Goal: Information Seeking & Learning: Learn about a topic

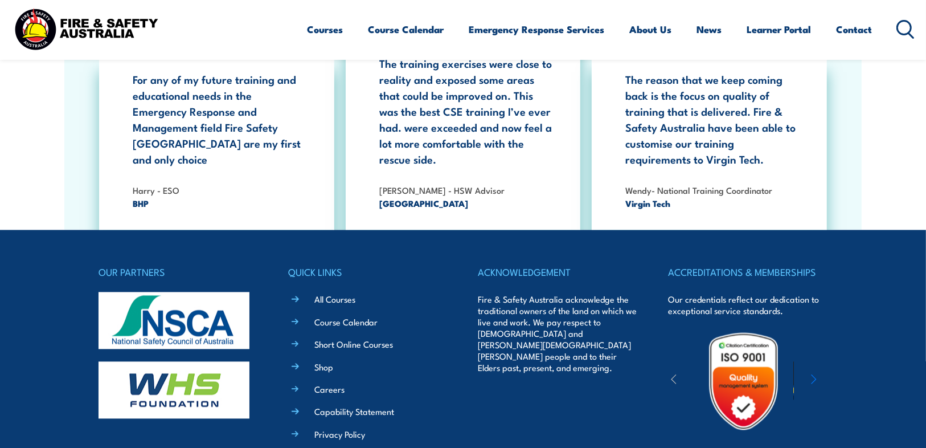
scroll to position [2050, 0]
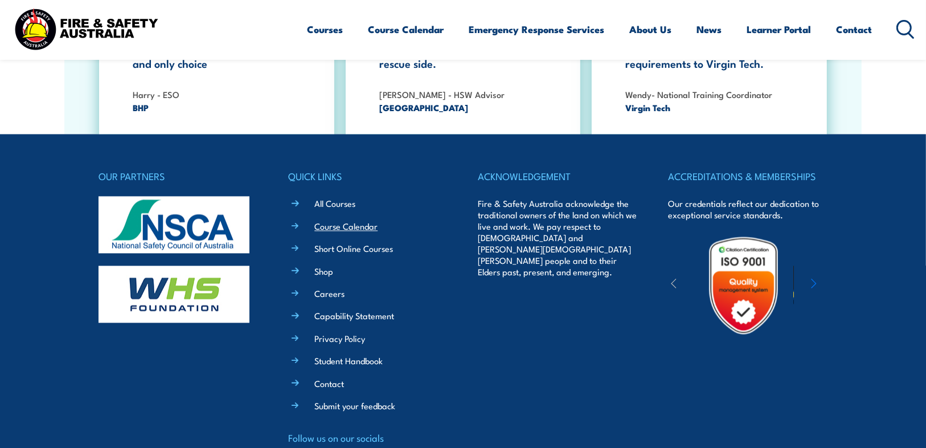
click at [361, 220] on link "Course Calendar" at bounding box center [345, 226] width 63 height 12
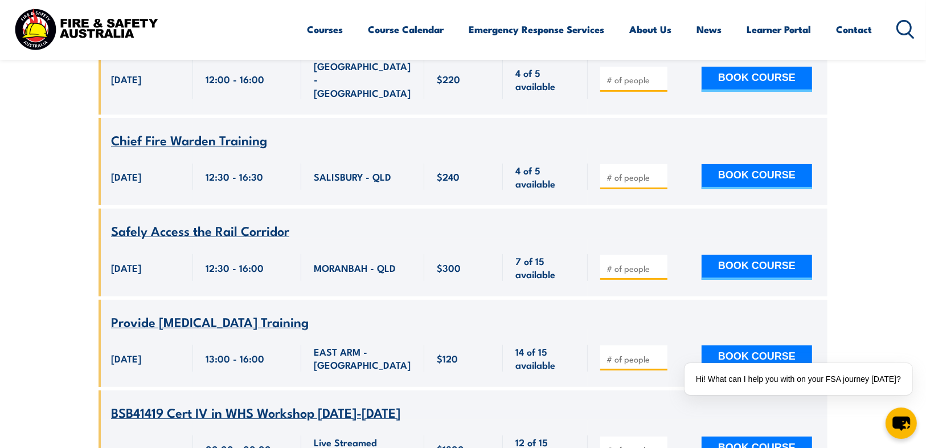
scroll to position [7971, 0]
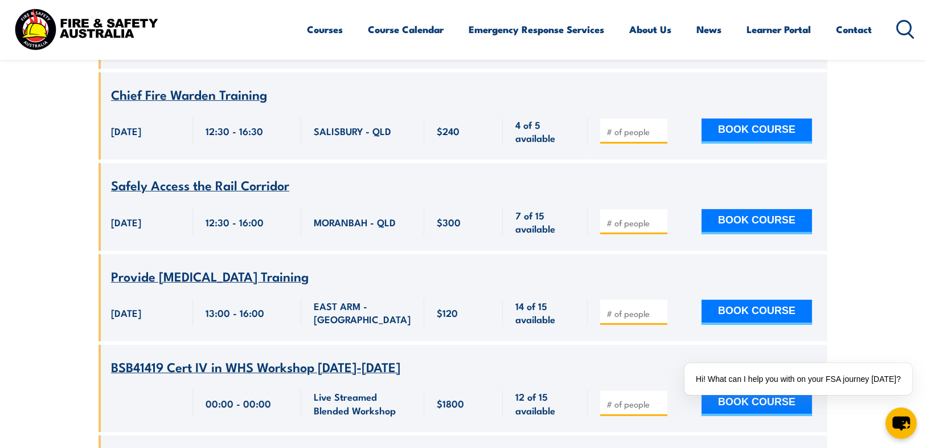
click at [282, 356] on span "BSB41419 Cert IV in WHS Workshop 13-17 October 2025" at bounding box center [255, 365] width 289 height 19
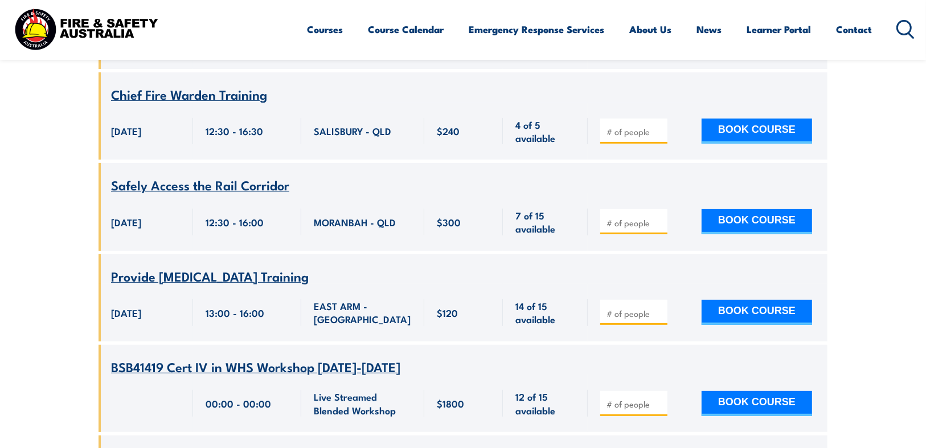
click at [313, 356] on span "BSB41419 Cert IV in WHS Workshop [DATE]-[DATE]" at bounding box center [255, 365] width 289 height 19
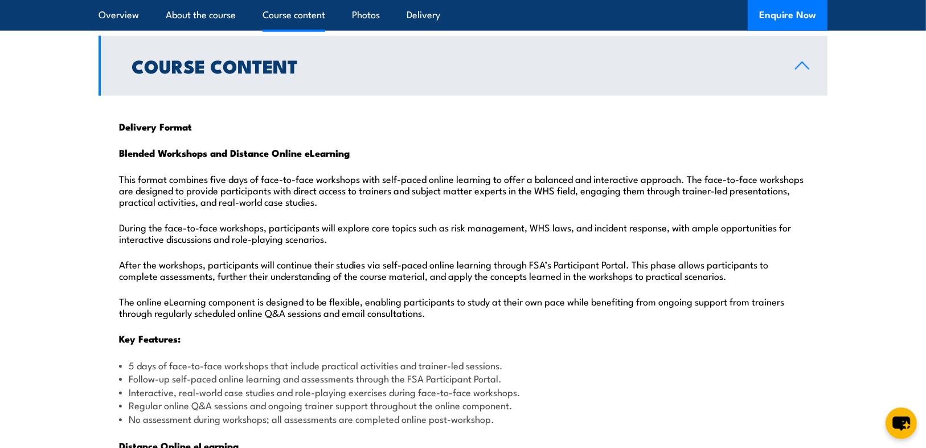
scroll to position [1093, 0]
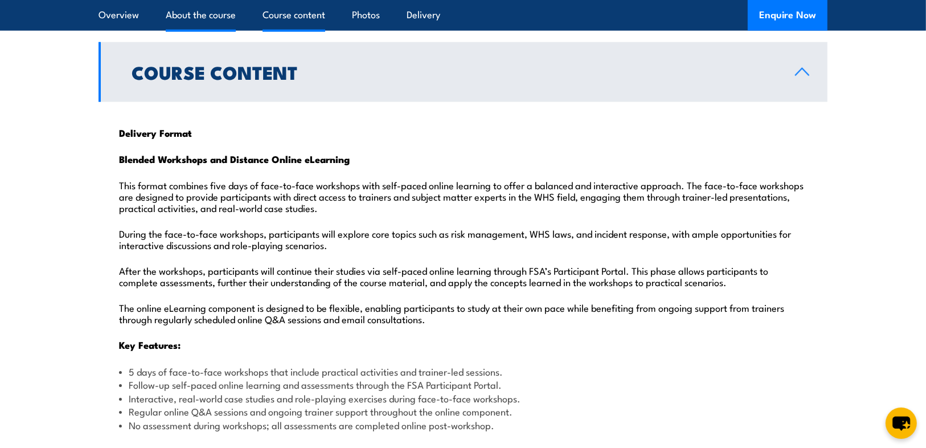
click at [225, 14] on link "About the course" at bounding box center [201, 15] width 70 height 30
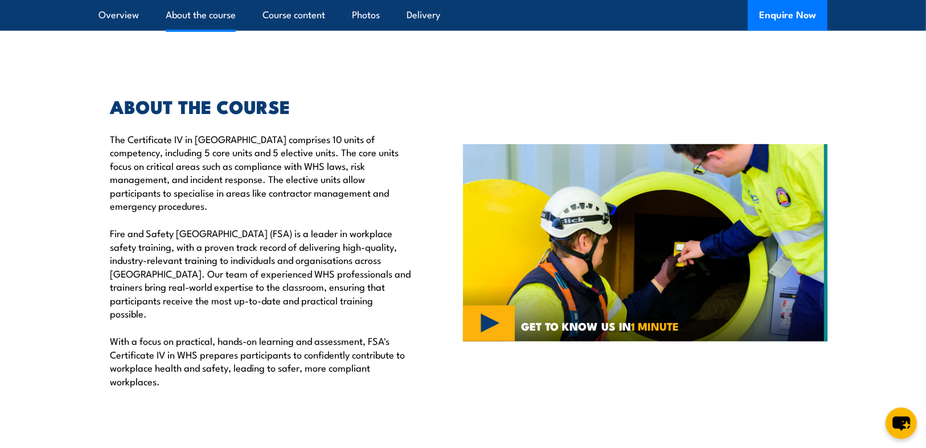
scroll to position [664, 0]
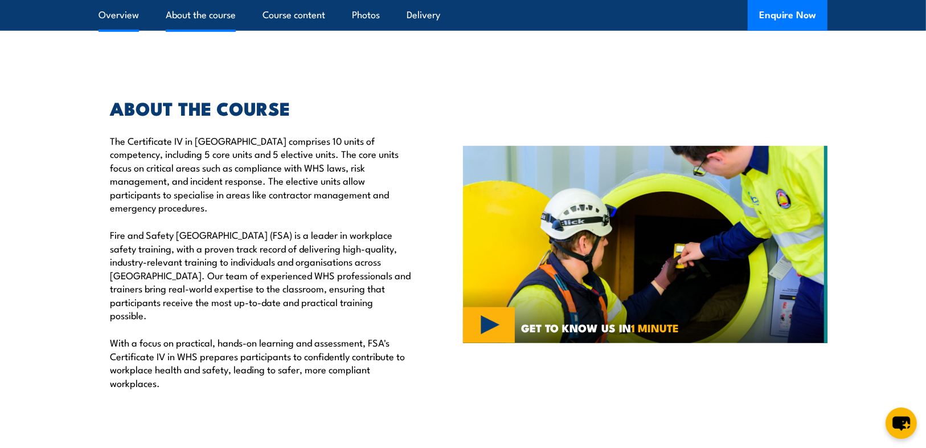
click at [118, 20] on link "Overview" at bounding box center [118, 15] width 40 height 30
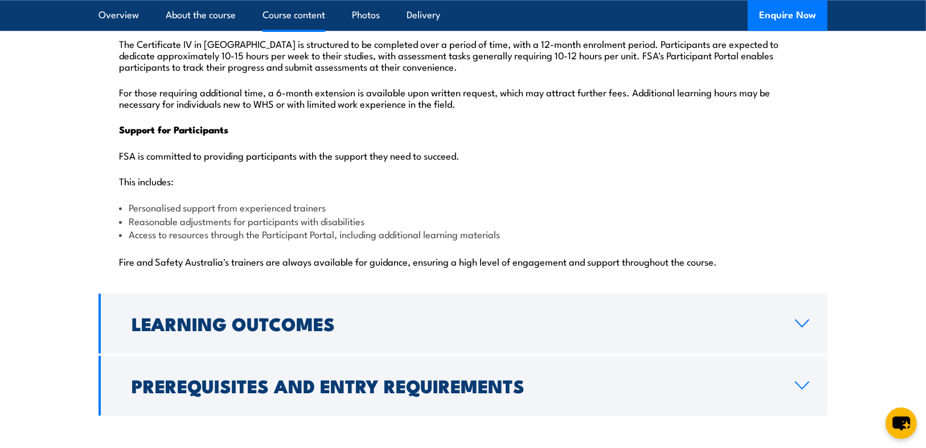
scroll to position [2830, 0]
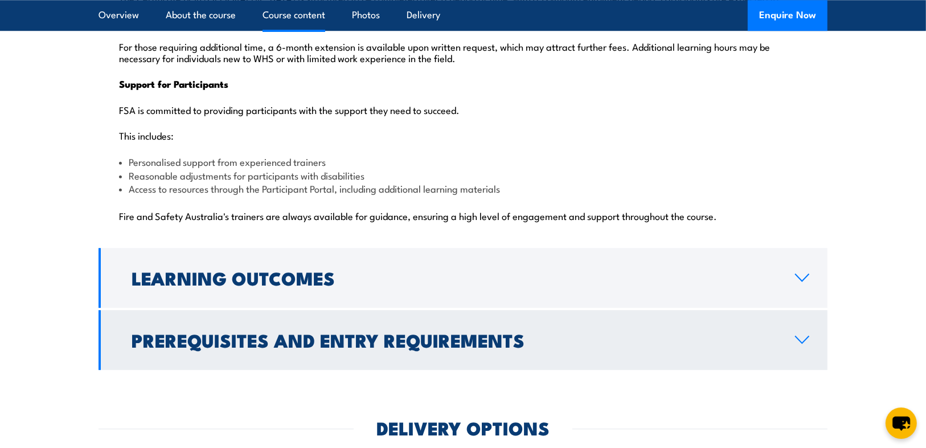
click at [800, 335] on icon at bounding box center [801, 339] width 15 height 9
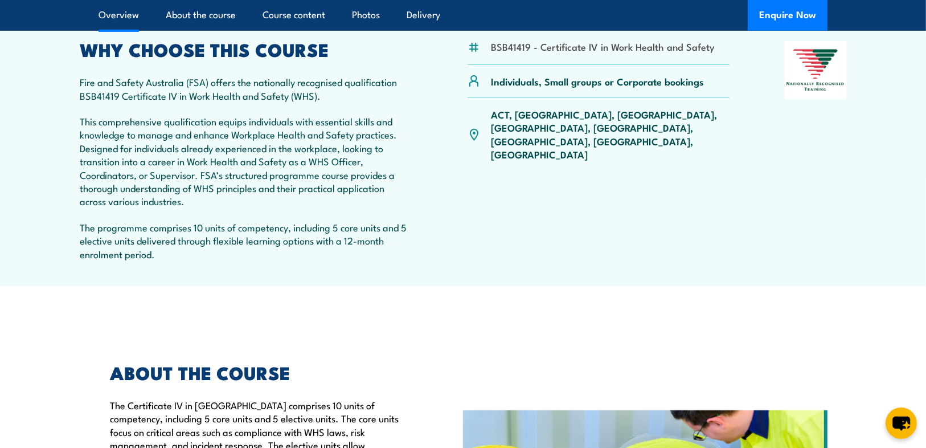
scroll to position [396, 0]
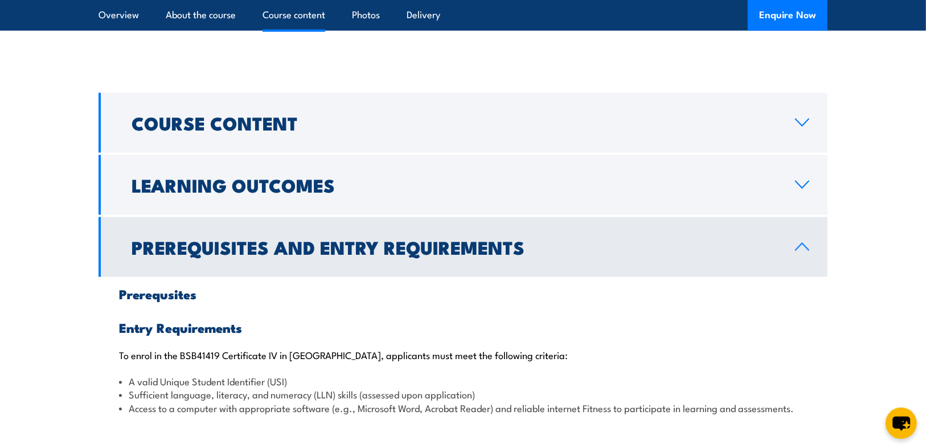
scroll to position [1048, 0]
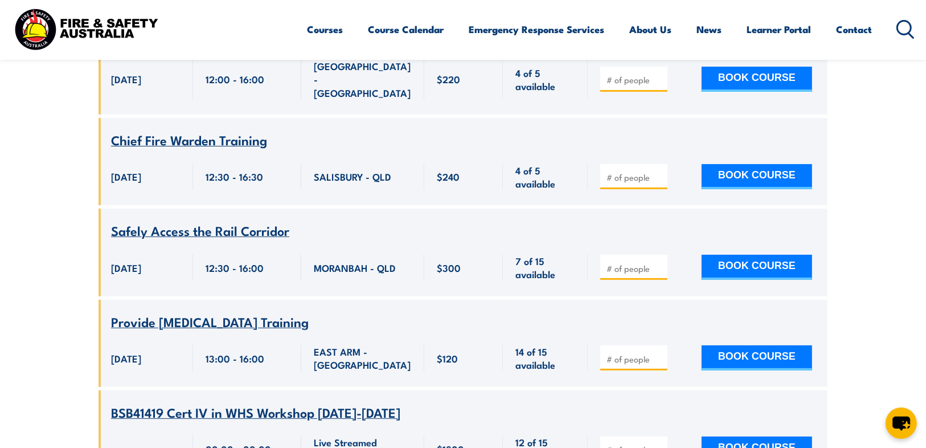
scroll to position [7971, 0]
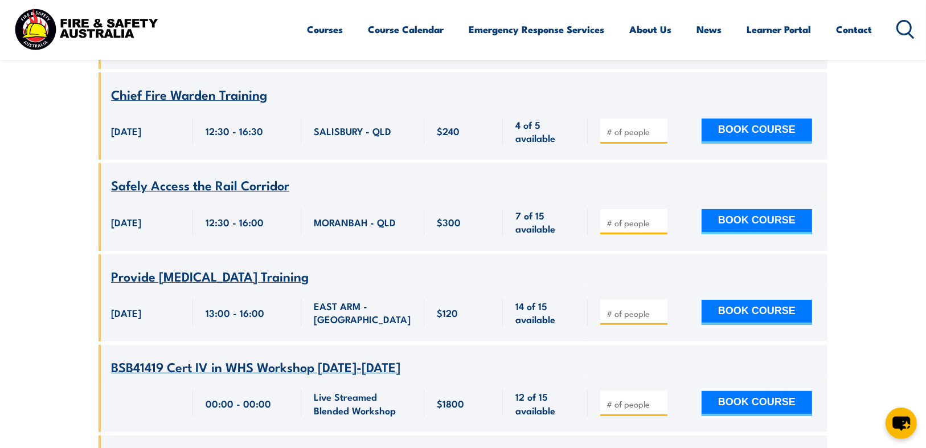
click at [903, 31] on icon at bounding box center [905, 29] width 18 height 19
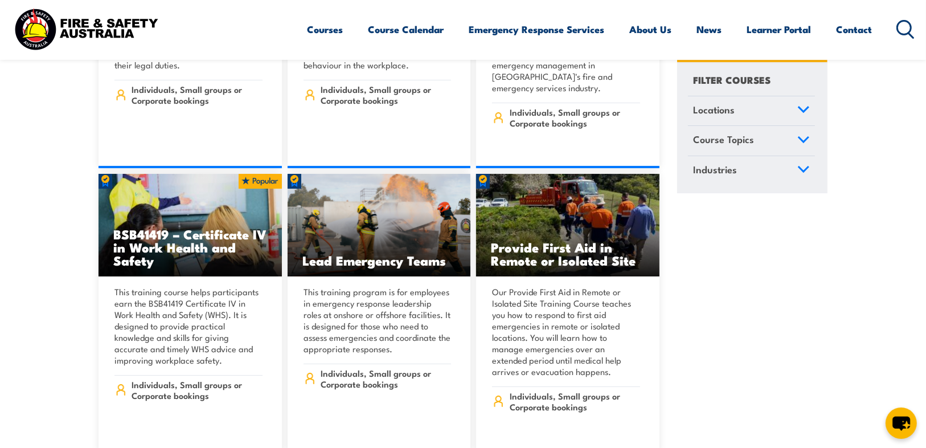
scroll to position [7379, 0]
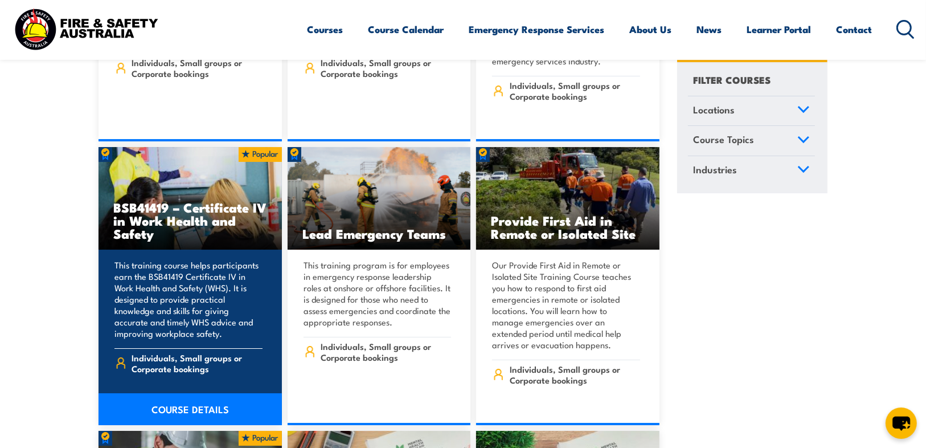
click at [175, 393] on link "COURSE DETAILS" at bounding box center [189, 409] width 183 height 32
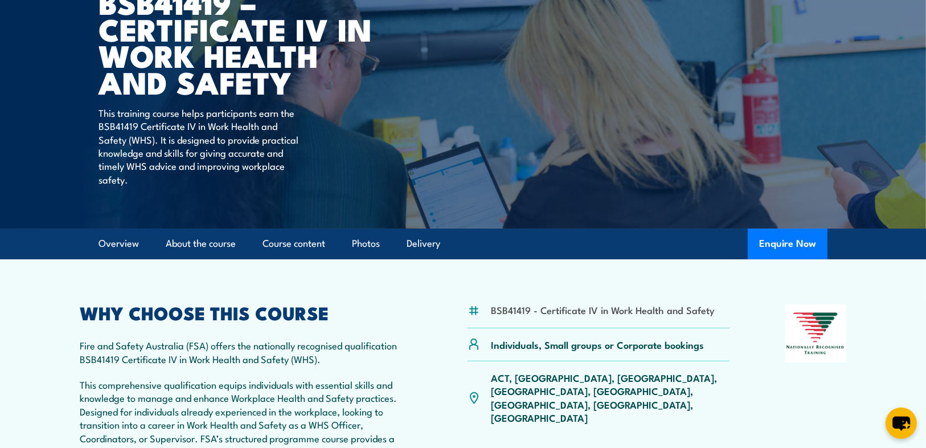
scroll to position [91, 0]
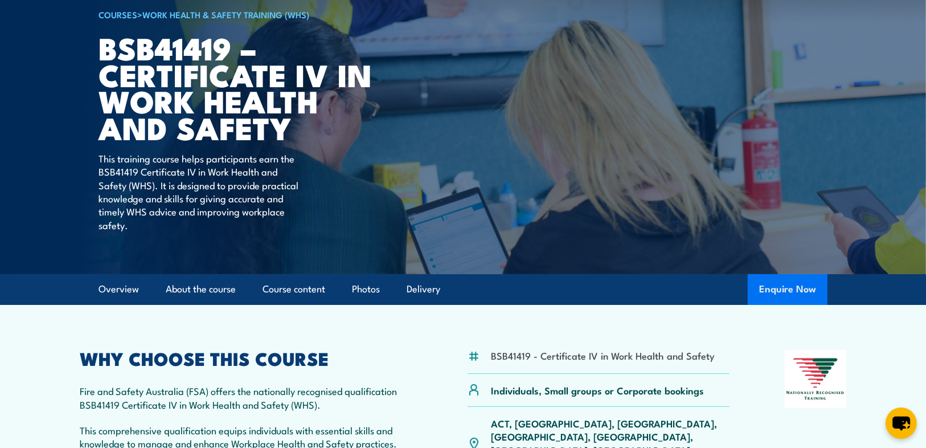
click at [800, 286] on button "Enquire Now" at bounding box center [788, 289] width 80 height 31
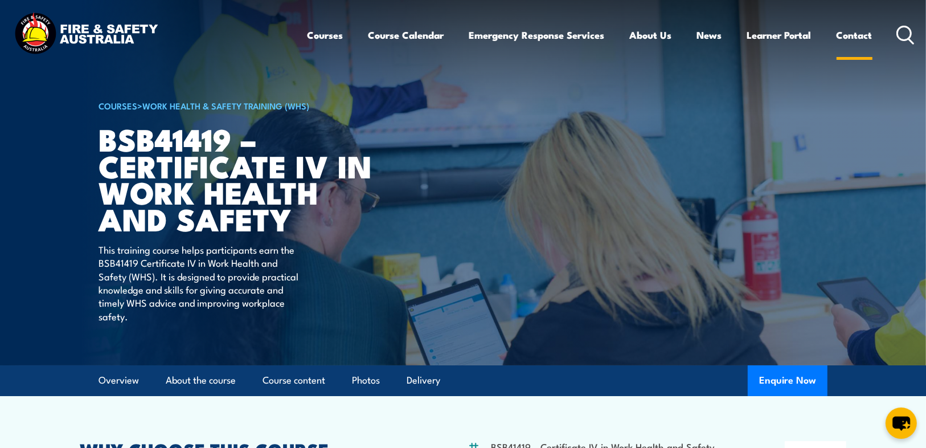
click at [857, 36] on link "Contact" at bounding box center [854, 35] width 36 height 30
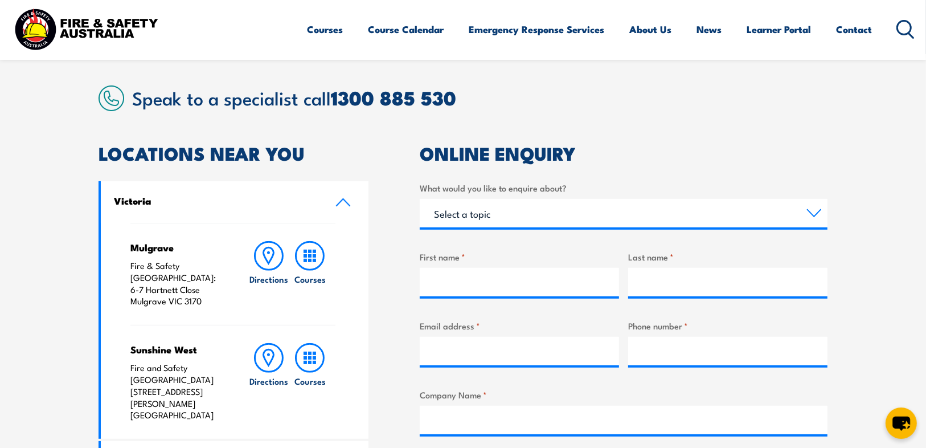
scroll to position [273, 0]
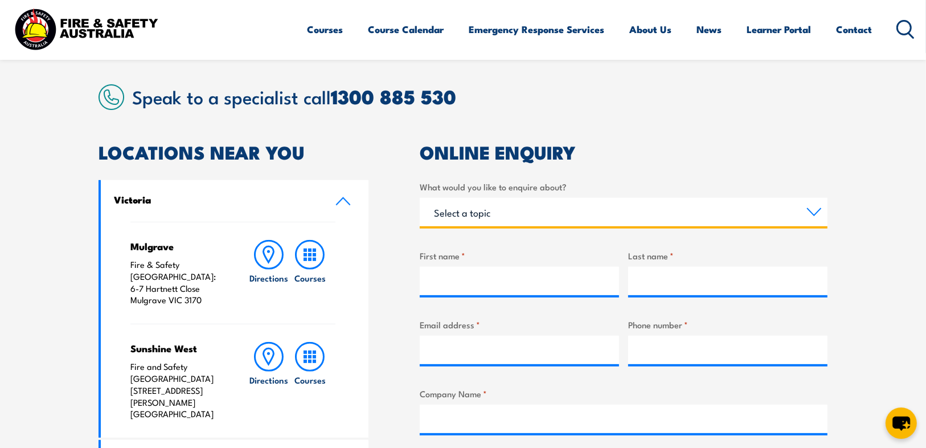
click at [813, 212] on select "Select a topic Training Emergency Response Services General Enquiry" at bounding box center [624, 212] width 408 height 28
select select "Training"
click at [420, 198] on select "Select a topic Training Emergency Response Services General Enquiry" at bounding box center [624, 212] width 408 height 28
click at [815, 216] on select "Select a topic Training Emergency Response Services General Enquiry" at bounding box center [624, 212] width 408 height 28
click at [420, 198] on select "Select a topic Training Emergency Response Services General Enquiry" at bounding box center [624, 212] width 408 height 28
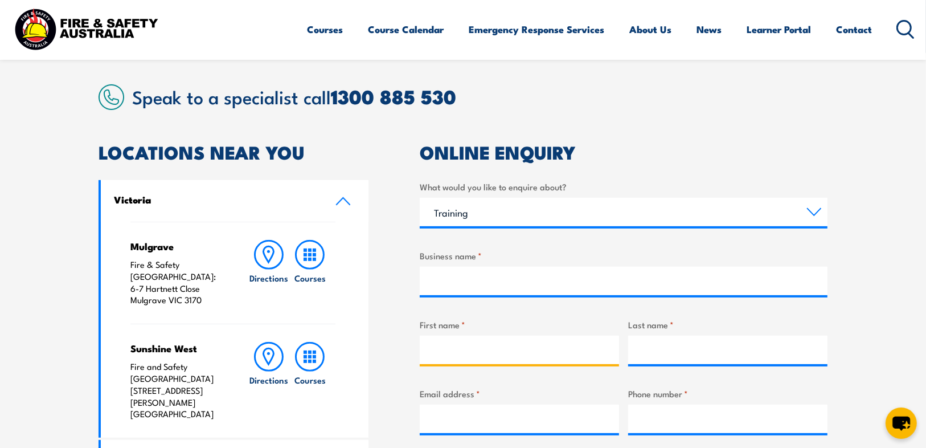
click at [458, 360] on input "First name *" at bounding box center [519, 349] width 199 height 28
type input "Mark"
click at [666, 340] on input "Last name *" at bounding box center [727, 349] width 199 height 28
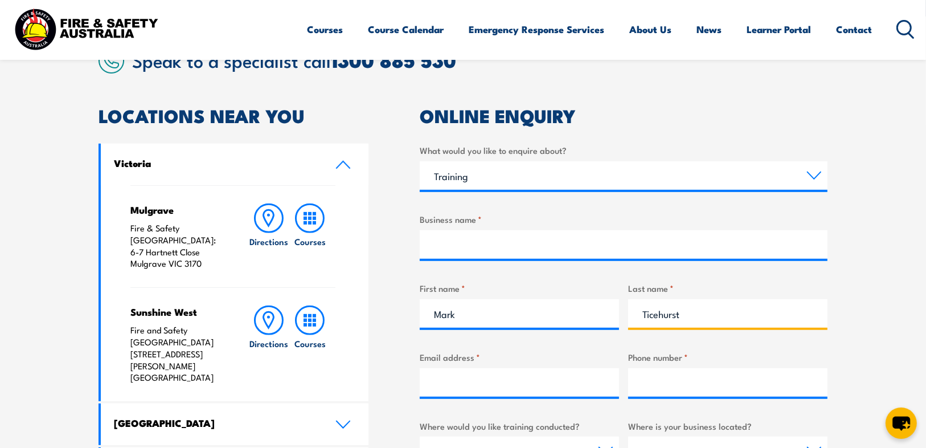
scroll to position [364, 0]
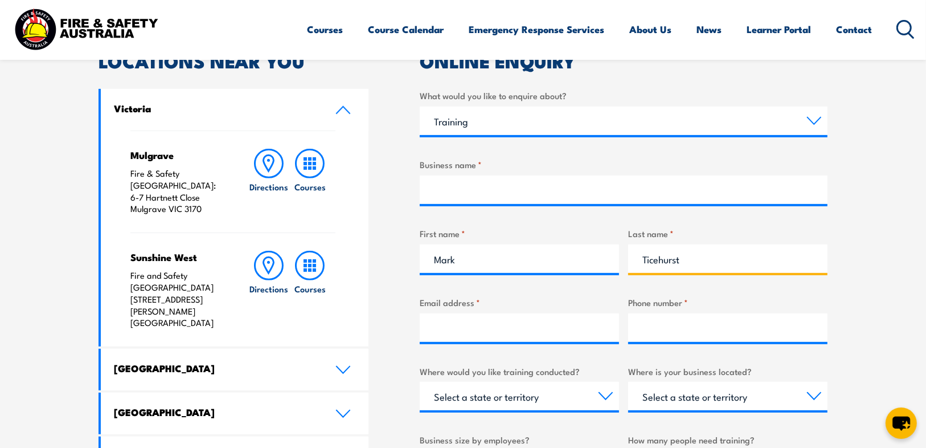
type input "Ticehurst"
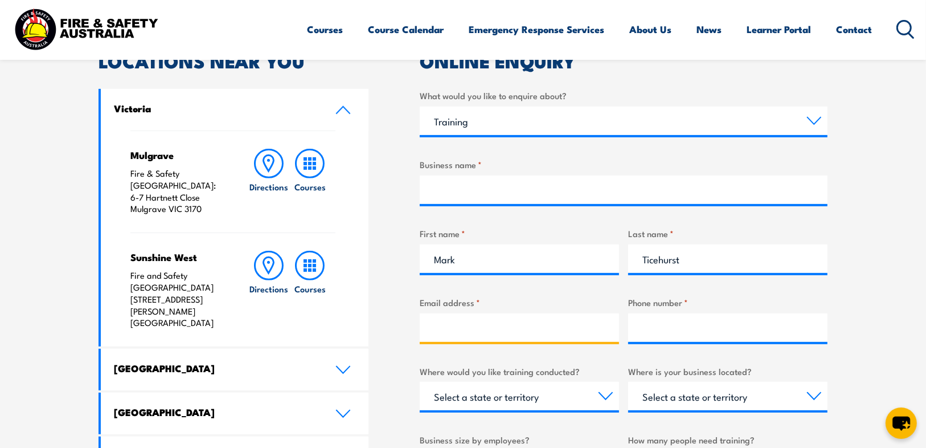
click at [461, 326] on input "Email address *" at bounding box center [519, 327] width 199 height 28
type input "ticey33@hotmail.com"
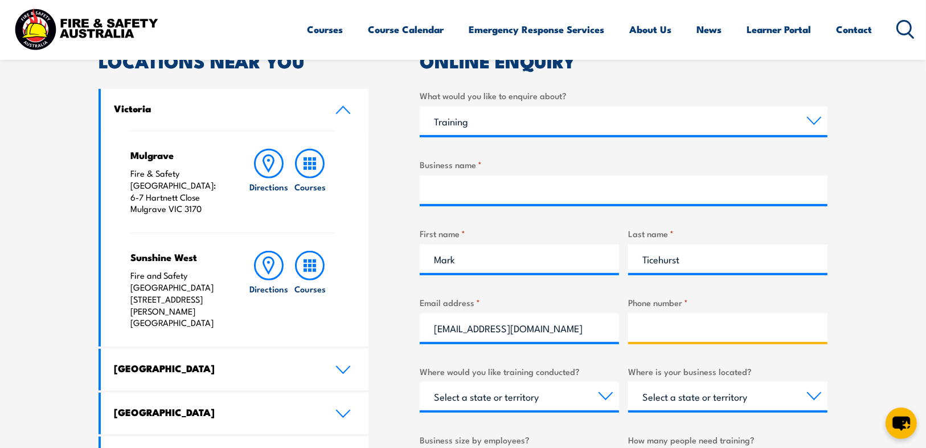
click at [650, 334] on input "Phone number *" at bounding box center [727, 327] width 199 height 28
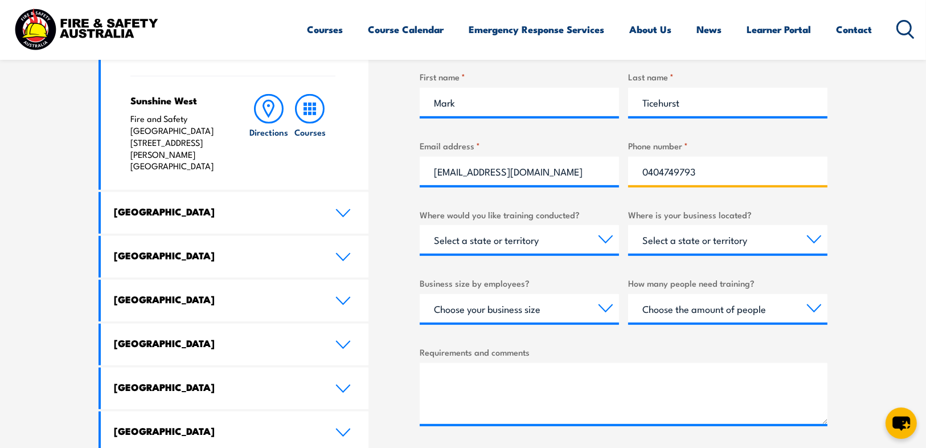
scroll to position [547, 0]
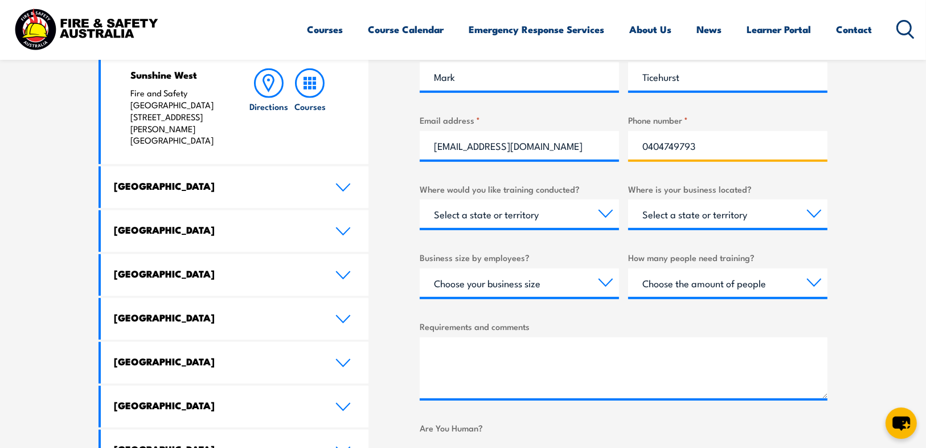
type input "0404749793"
click at [607, 217] on select "Select a state or territory Nationally - multiple locations QLD NSW VIC SA ACT …" at bounding box center [519, 213] width 199 height 28
select select "NSW"
click at [420, 199] on select "Select a state or territory Nationally - multiple locations QLD NSW VIC SA ACT …" at bounding box center [519, 213] width 199 height 28
click at [814, 213] on select "Select a state or territory QLD NSW VIC SA ACT WA TAS NT" at bounding box center [727, 213] width 199 height 28
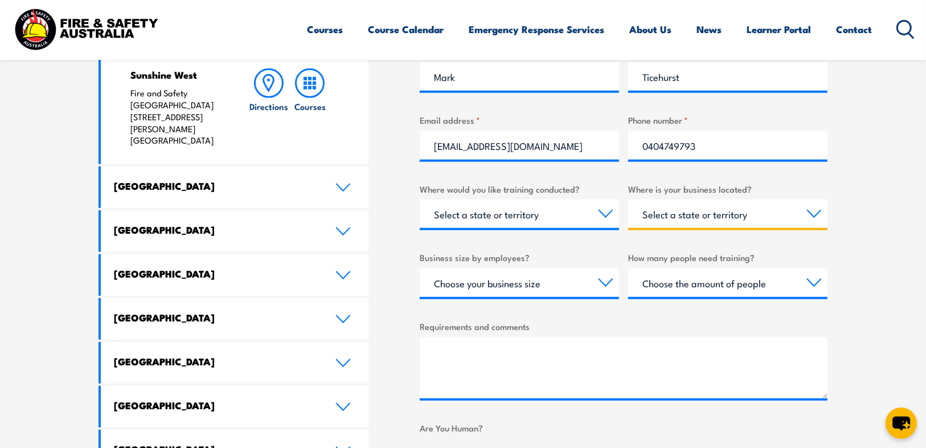
select select "WA"
click at [628, 199] on select "Select a state or territory QLD NSW VIC SA ACT WA TAS NT" at bounding box center [727, 213] width 199 height 28
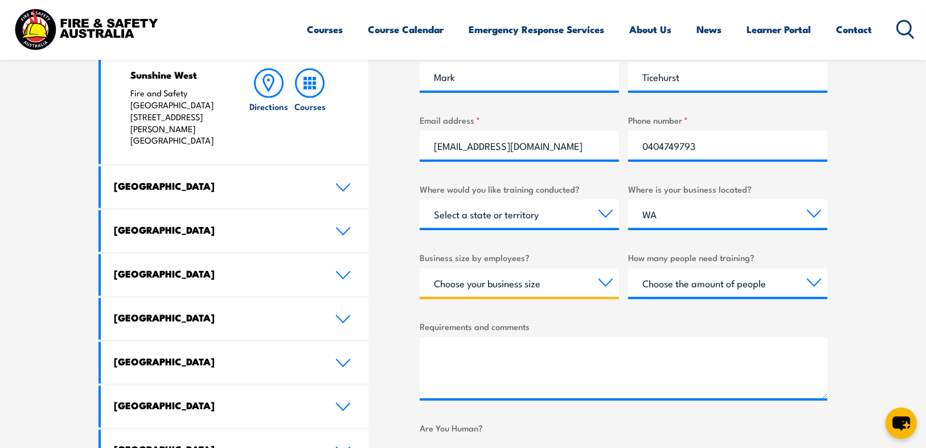
click at [607, 287] on select "Choose your business size 1 to 19 20 to 199 200+" at bounding box center [519, 282] width 199 height 28
select select "1 to 19"
click at [420, 268] on select "Choose your business size 1 to 19 20 to 199 200+" at bounding box center [519, 282] width 199 height 28
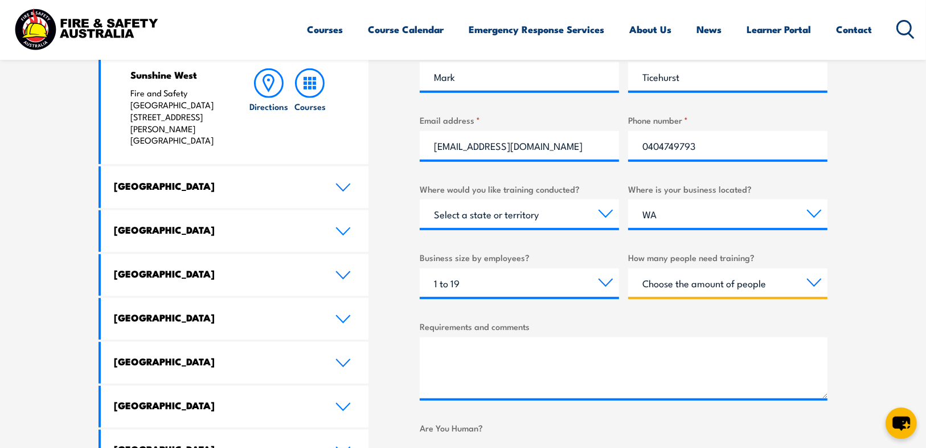
click at [815, 283] on select "Choose the amount of people 1 to 4 5 to 19 20+" at bounding box center [727, 282] width 199 height 28
select select "1 to 4"
click at [628, 268] on select "Choose the amount of people 1 to 4 5 to 19 20+" at bounding box center [727, 282] width 199 height 28
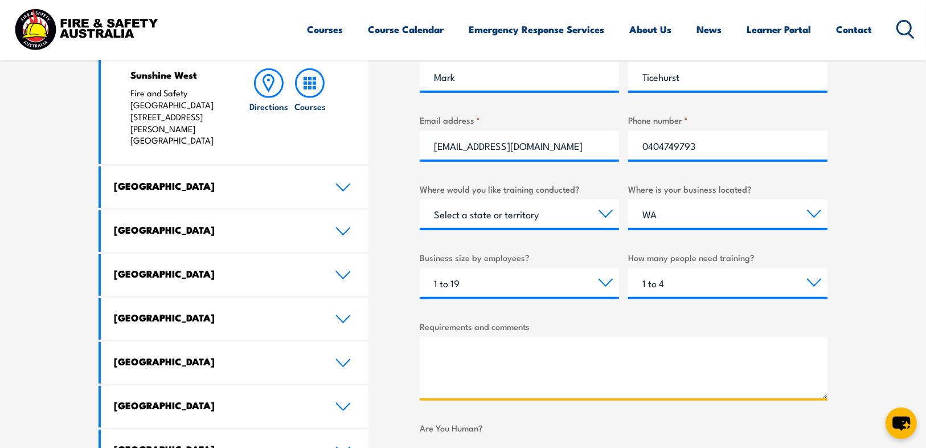
click at [422, 350] on textarea "Requirements and comments" at bounding box center [624, 367] width 408 height 61
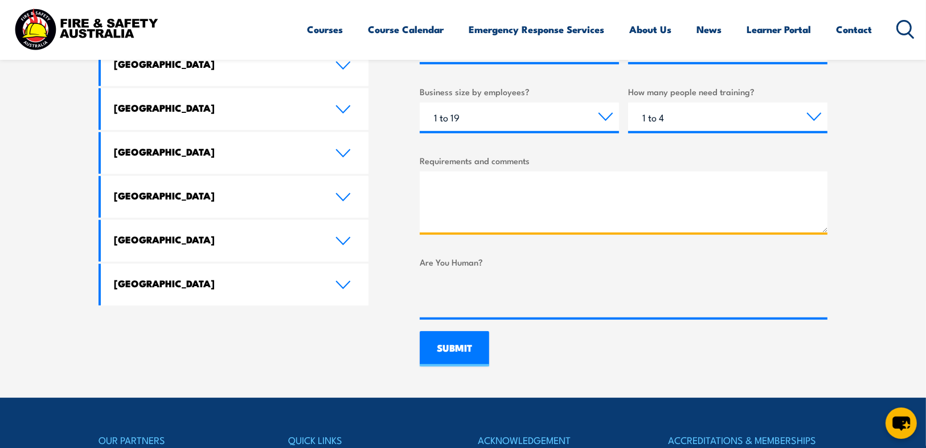
scroll to position [774, 0]
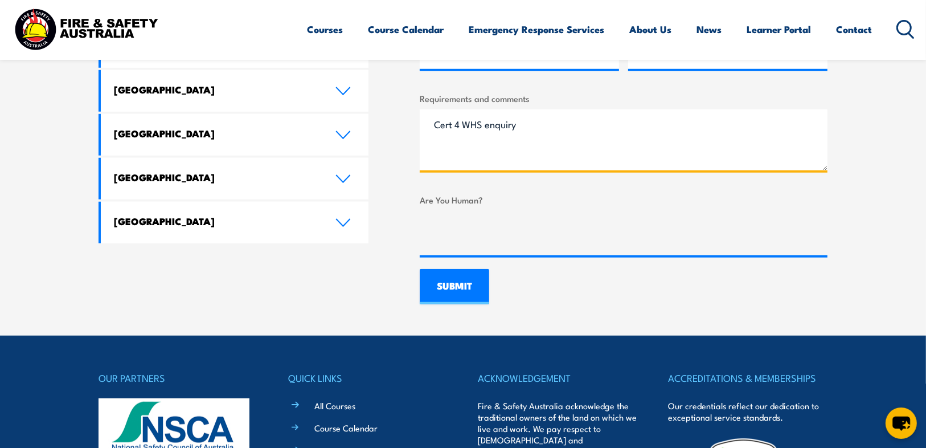
type textarea "Cert 4 WHS enquiry"
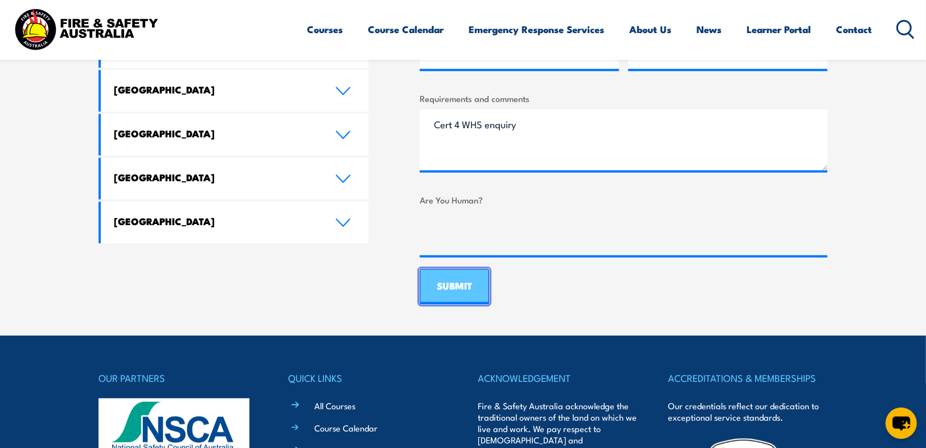
click at [454, 286] on input "SUBMIT" at bounding box center [454, 286] width 69 height 35
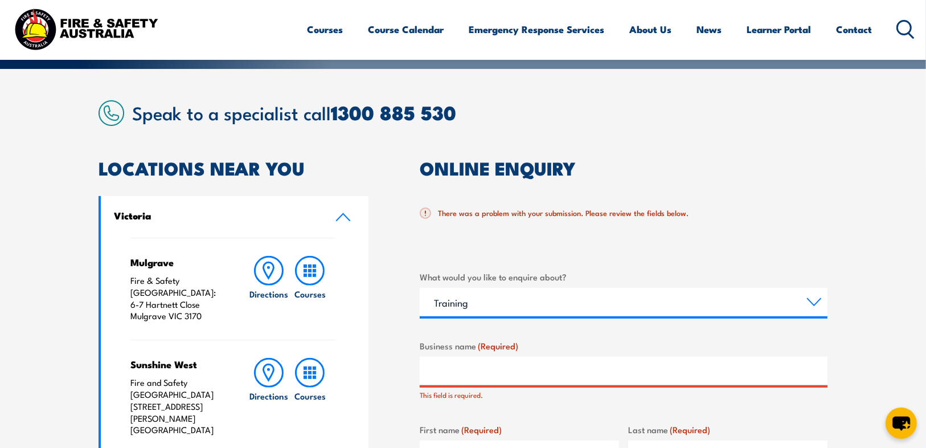
scroll to position [256, 0]
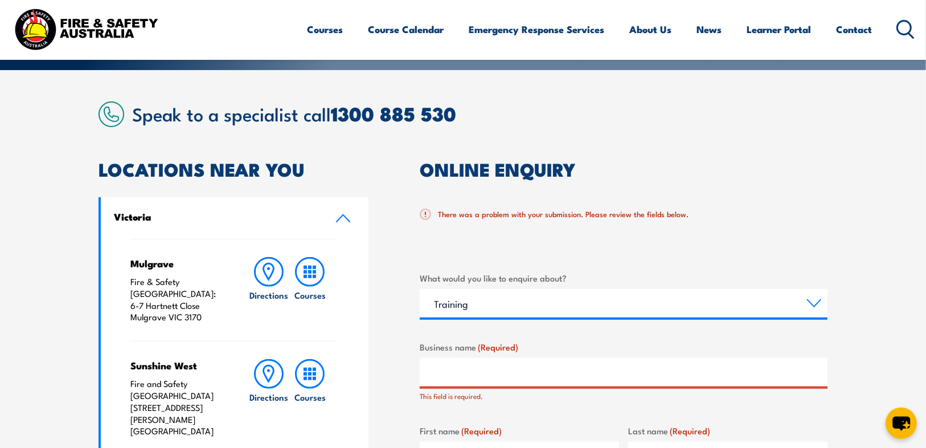
click at [620, 225] on div "There was a problem with your submission. Please review the fields below." at bounding box center [624, 224] width 408 height 55
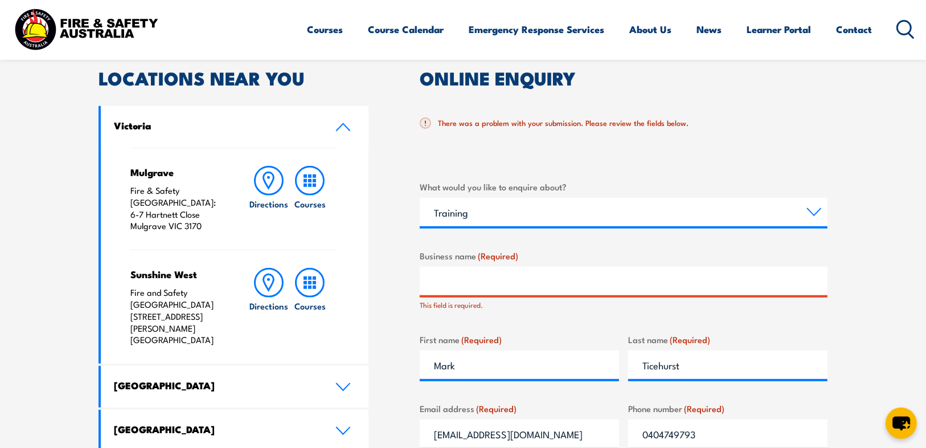
click at [447, 267] on input "Business name (Required)" at bounding box center [624, 280] width 408 height 28
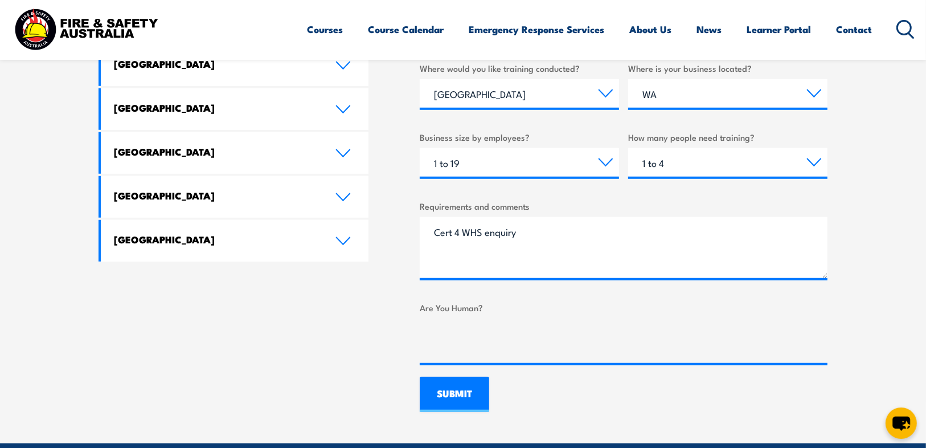
scroll to position [757, 0]
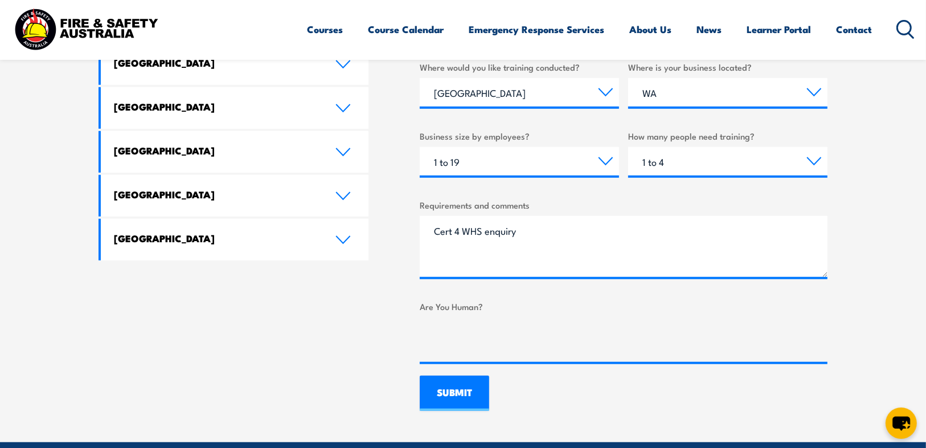
type input "Mark Ticehurst"
click at [459, 397] on input "SUBMIT" at bounding box center [454, 392] width 69 height 35
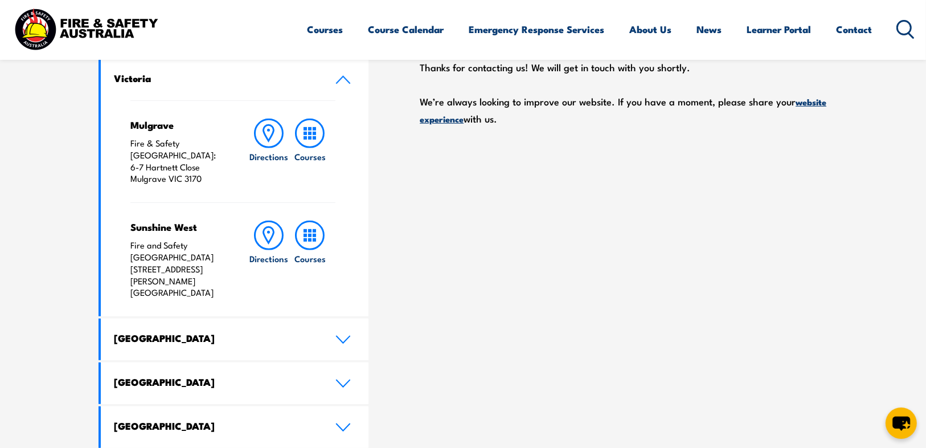
scroll to position [221, 0]
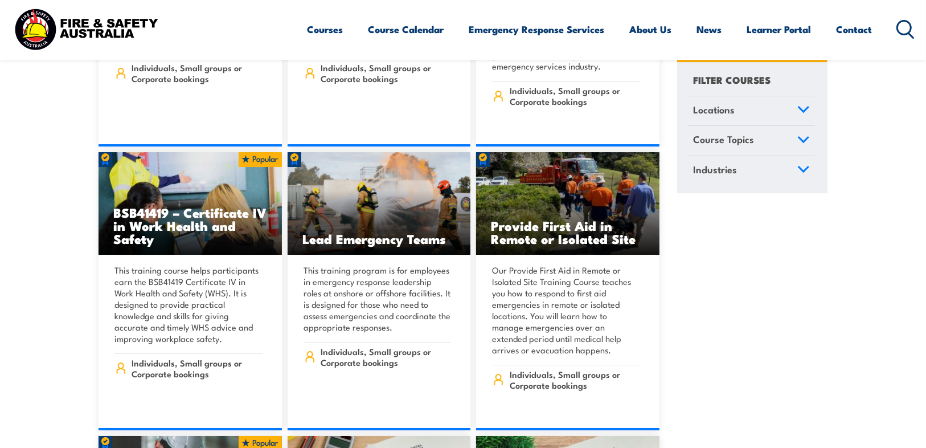
scroll to position [7379, 0]
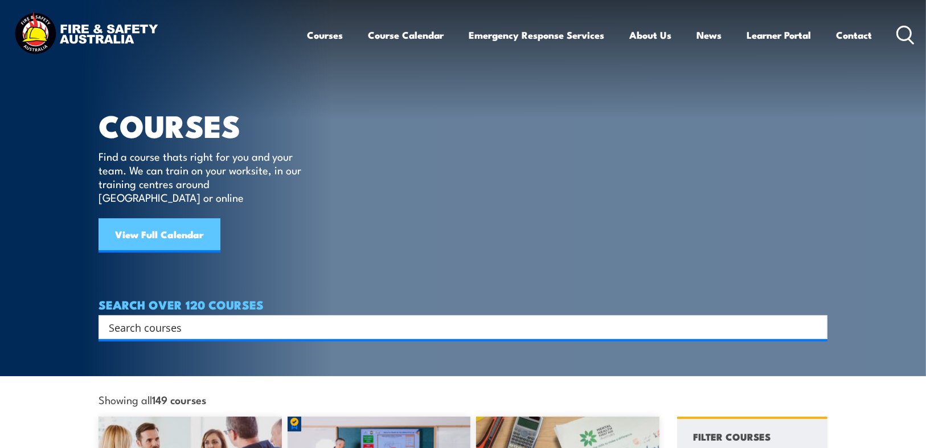
click at [133, 218] on link "View Full Calendar" at bounding box center [159, 235] width 122 height 34
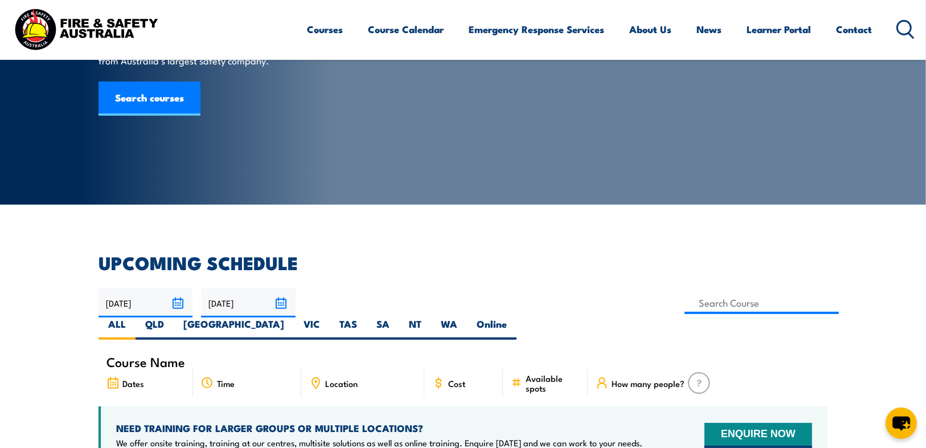
scroll to position [137, 0]
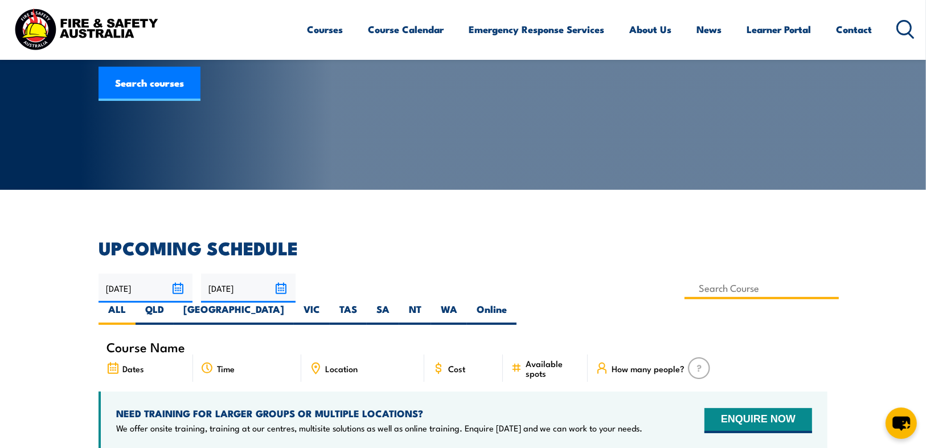
click at [684, 287] on input at bounding box center [761, 288] width 154 height 22
type input "BSB41419 – Certificate IV in Work Health and Safety"
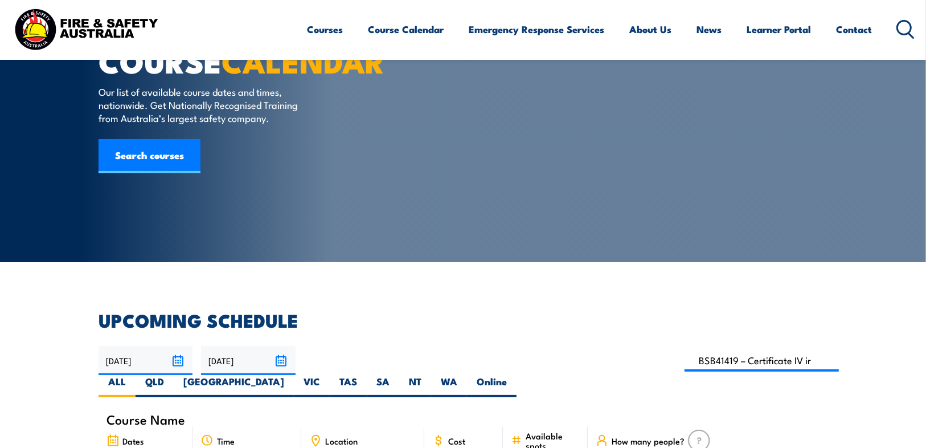
scroll to position [56, 0]
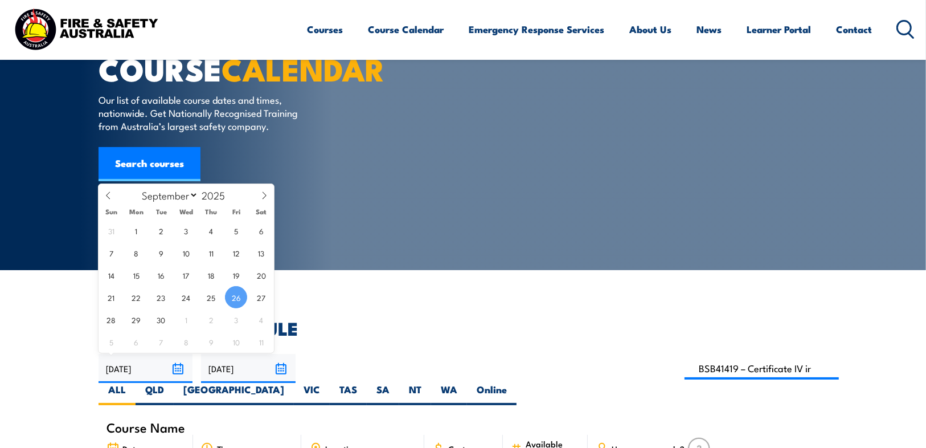
click at [173, 370] on input "[DATE]" at bounding box center [145, 368] width 94 height 29
click at [269, 193] on span at bounding box center [264, 199] width 19 height 31
select select "9"
click at [135, 274] on span "13" at bounding box center [136, 275] width 22 height 22
type input "13/10/2025"
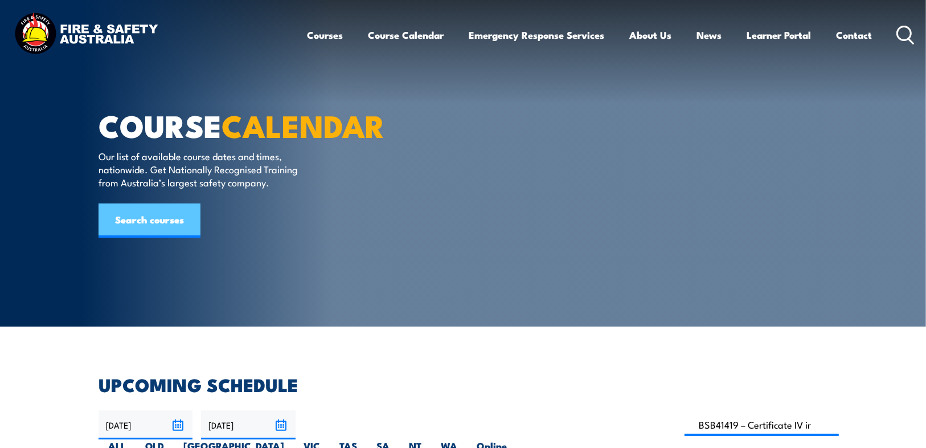
click at [161, 237] on link "Search courses" at bounding box center [149, 220] width 102 height 34
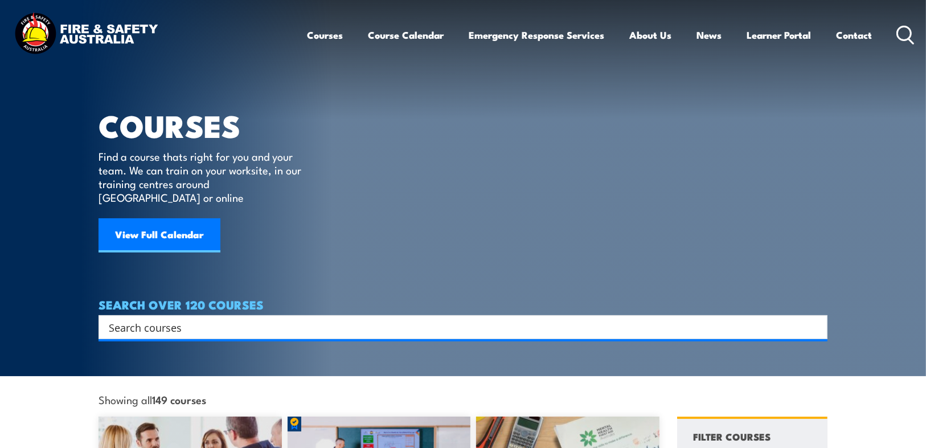
click at [159, 318] on input "Search input" at bounding box center [455, 326] width 693 height 17
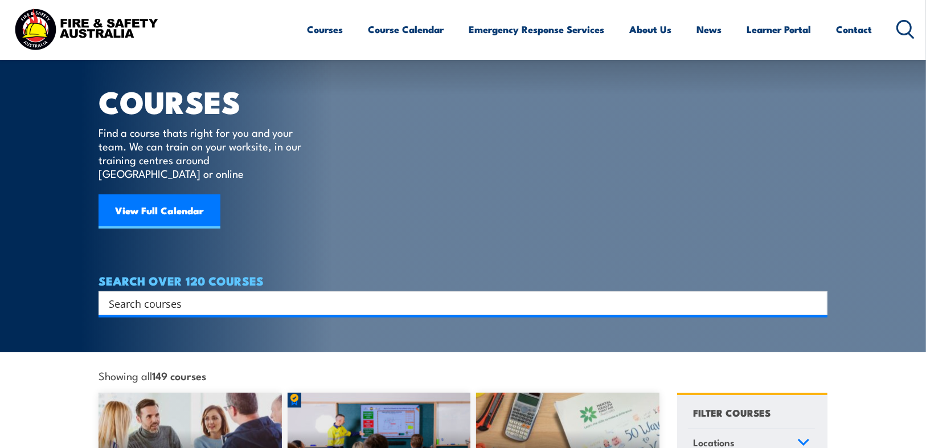
scroll to position [46, 0]
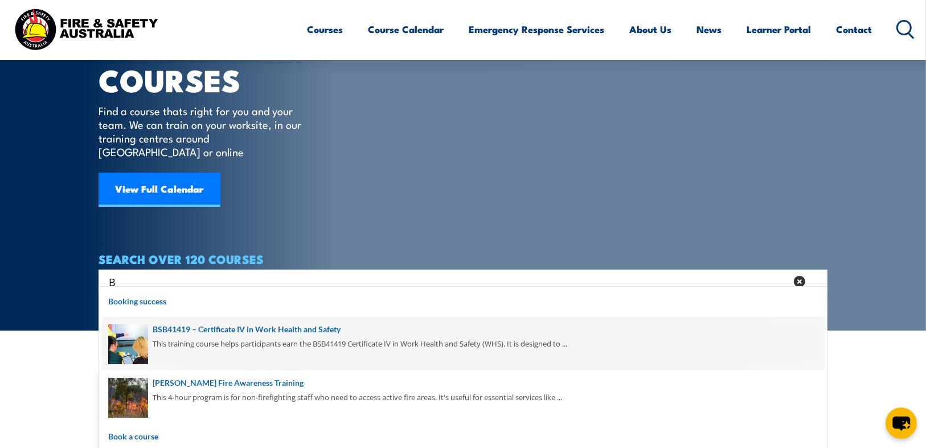
type input "B"
click at [244, 334] on span at bounding box center [463, 344] width 722 height 54
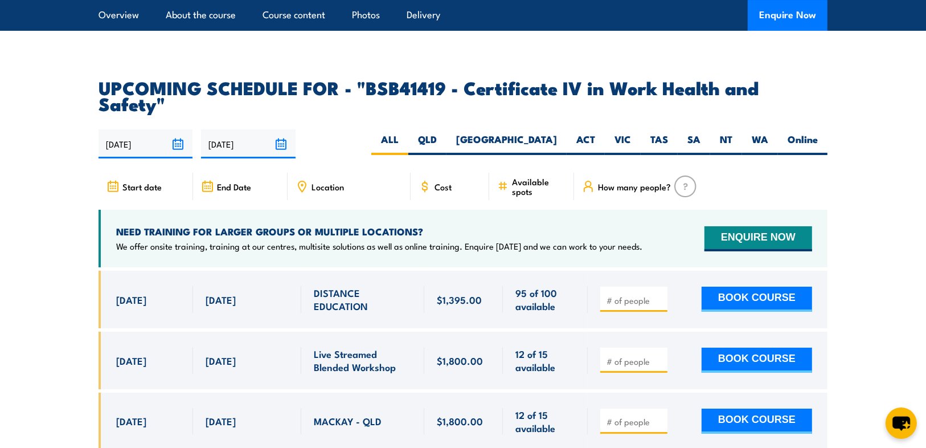
scroll to position [3644, 0]
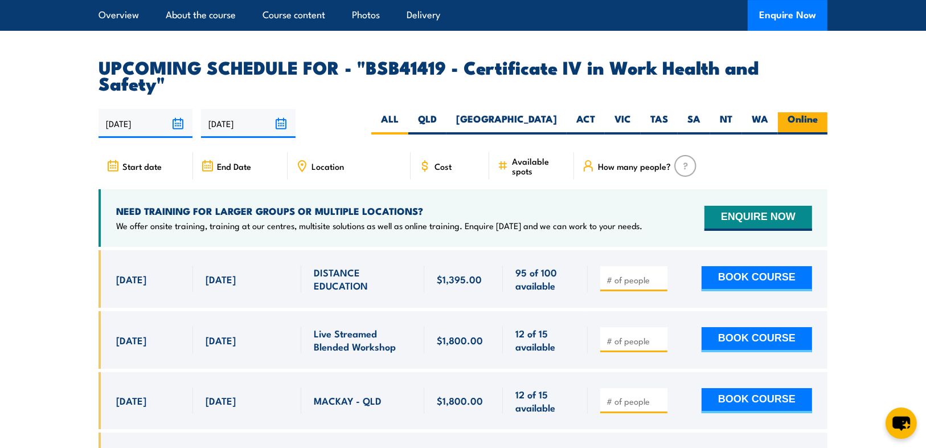
click at [822, 112] on label "Online" at bounding box center [803, 123] width 50 height 22
click at [822, 112] on input "Online" at bounding box center [821, 115] width 7 height 7
radio input "true"
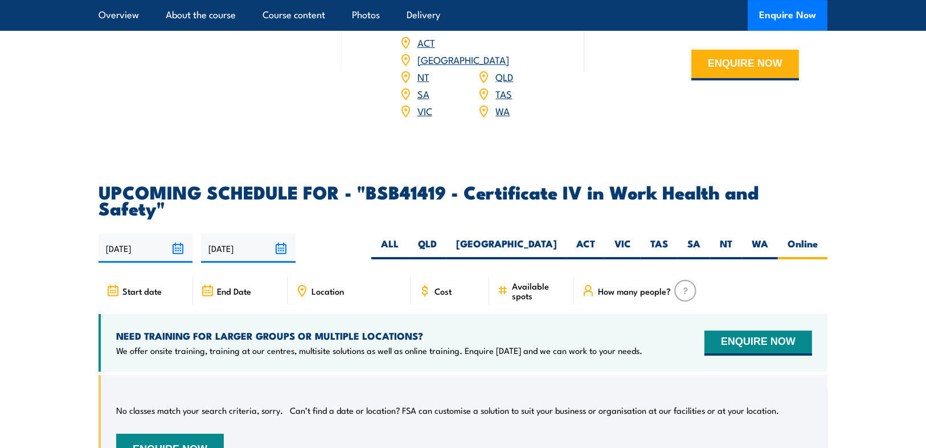
scroll to position [3515, 0]
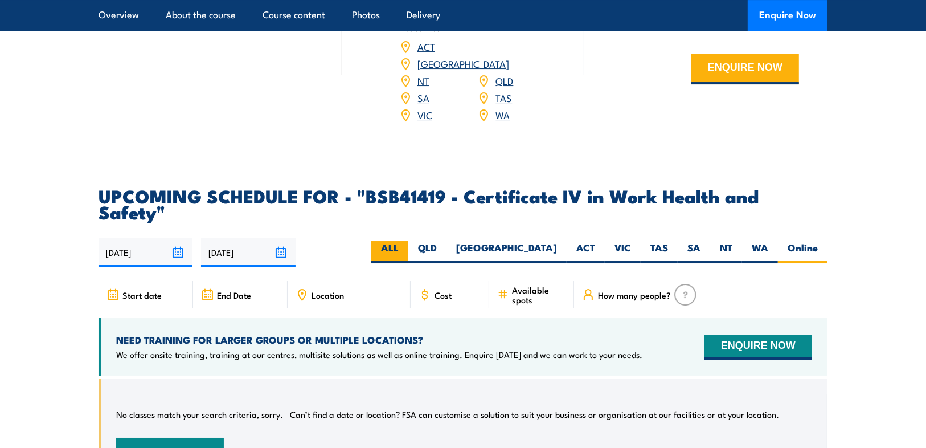
click at [408, 241] on label "ALL" at bounding box center [389, 252] width 37 height 22
click at [406, 241] on input "ALL" at bounding box center [402, 244] width 7 height 7
radio input "true"
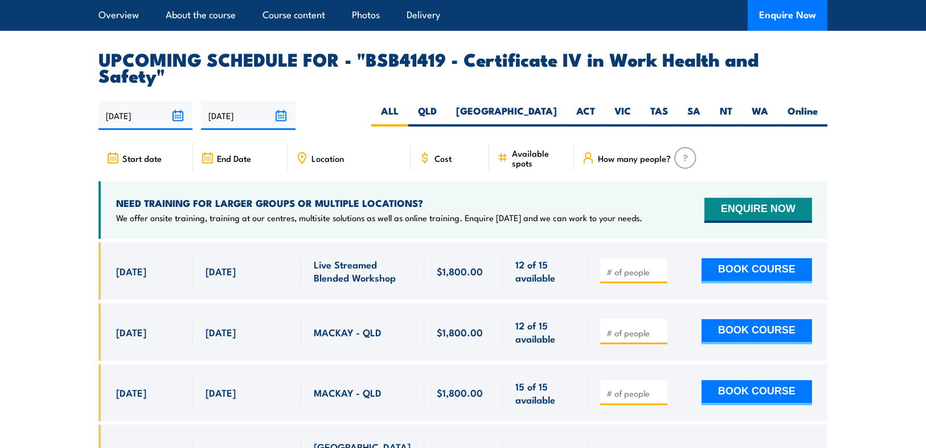
scroll to position [3652, 0]
click at [180, 101] on input "[DATE]" at bounding box center [145, 115] width 94 height 29
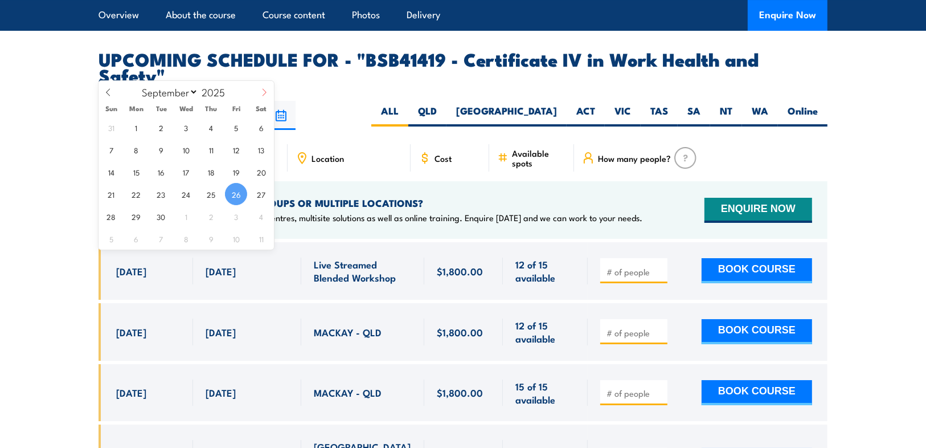
click at [261, 89] on icon at bounding box center [264, 92] width 8 height 8
select select "9"
click at [142, 170] on span "13" at bounding box center [136, 172] width 22 height 22
type input "[DATE]"
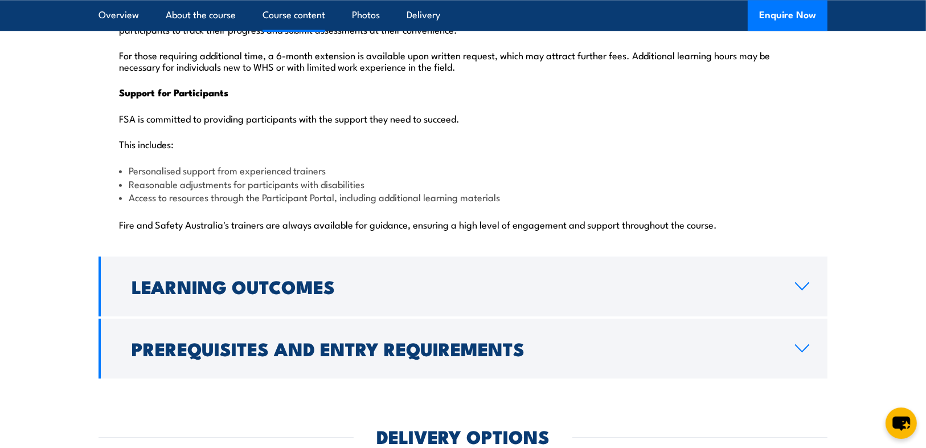
scroll to position [2878, 0]
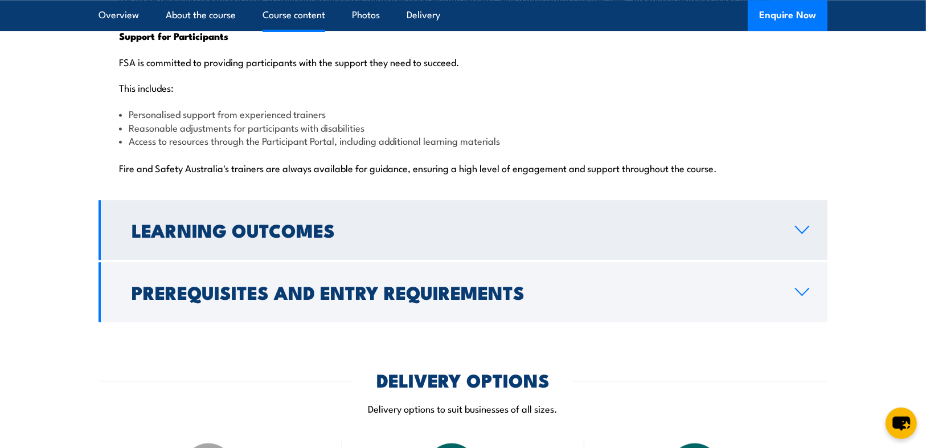
click at [798, 225] on icon at bounding box center [801, 229] width 15 height 9
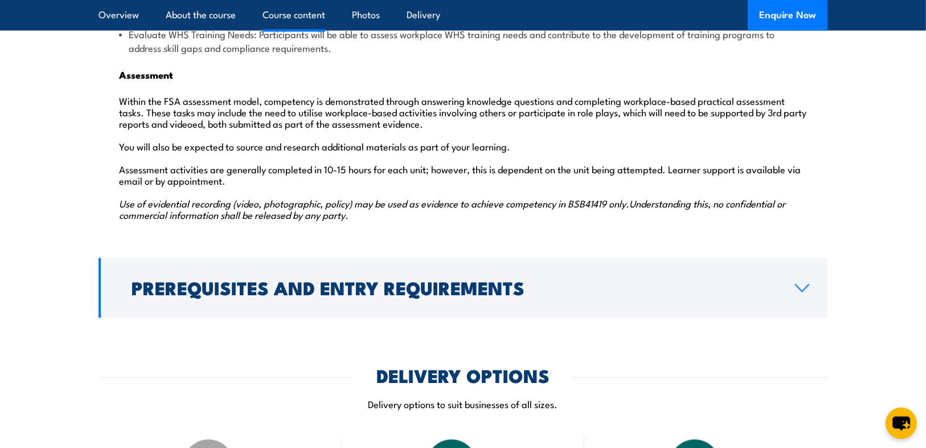
scroll to position [1686, 0]
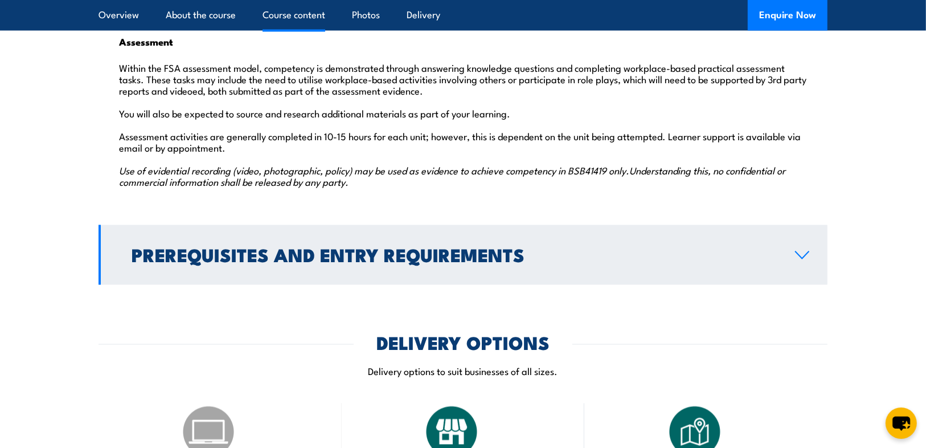
click at [804, 252] on icon at bounding box center [801, 255] width 13 height 7
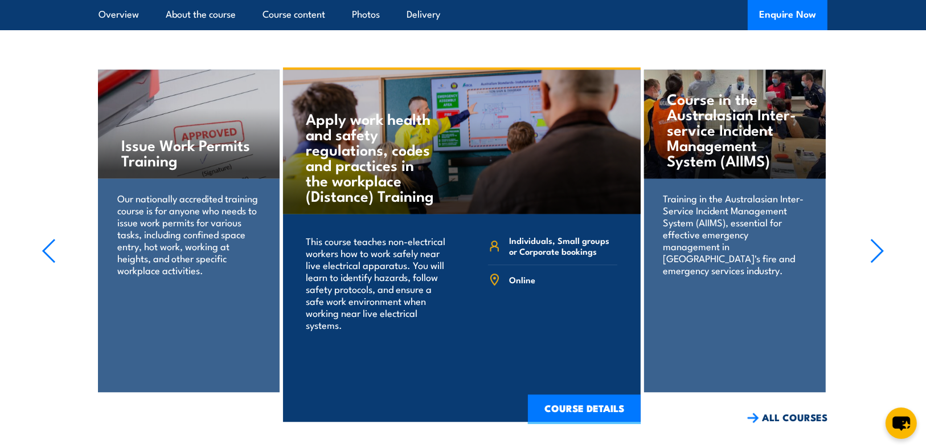
scroll to position [2247, 0]
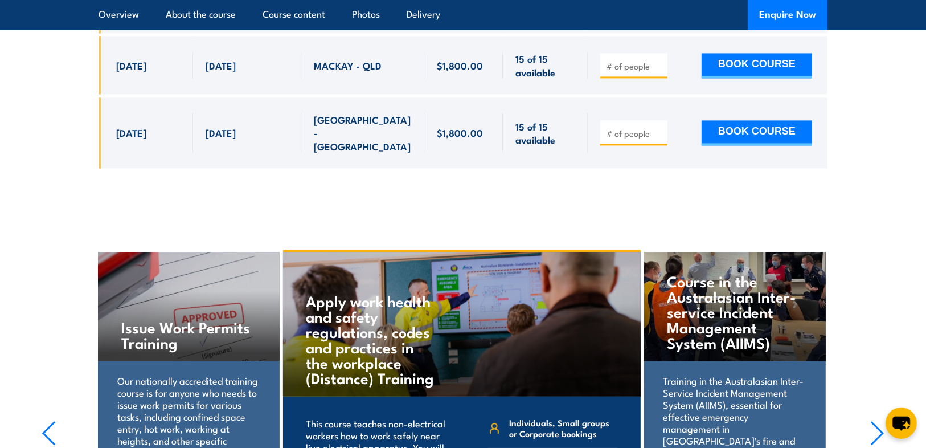
click at [711, 273] on h4 "Course in the Australasian Inter-service Incident Management System (AIIMS)" at bounding box center [734, 311] width 135 height 77
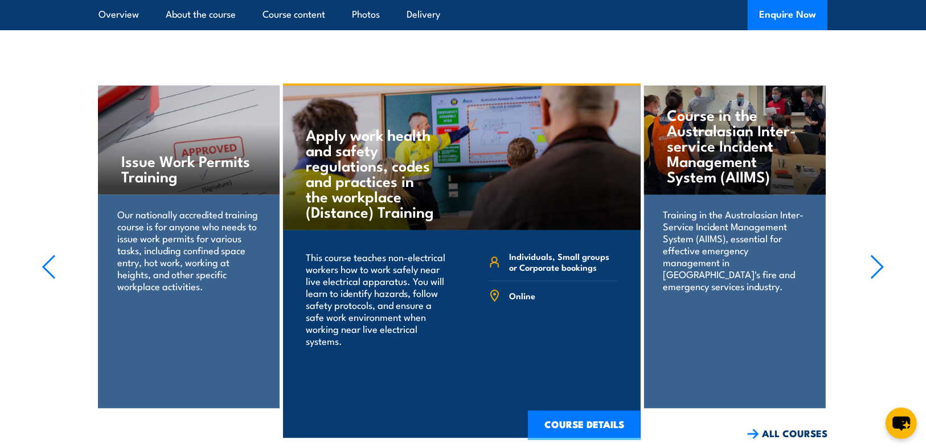
scroll to position [2429, 0]
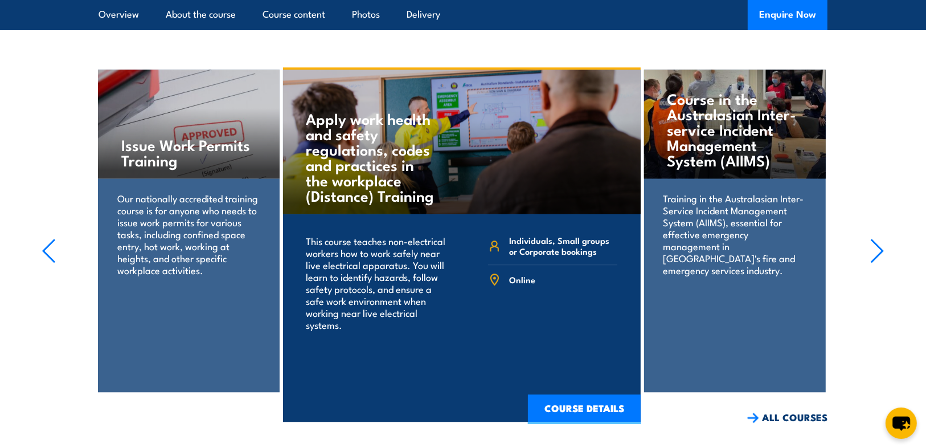
click at [726, 255] on div "Course in the Australasian Inter-service Incident Management System (AIIMS) Tra…" at bounding box center [735, 230] width 182 height 322
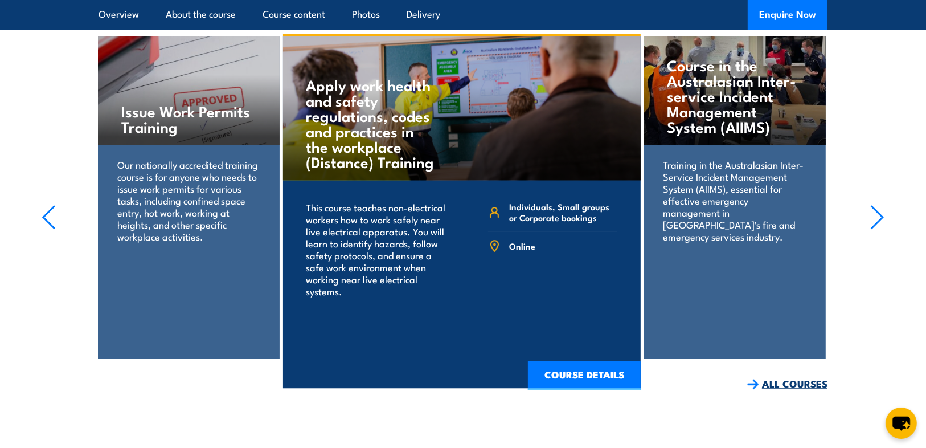
scroll to position [2292, 0]
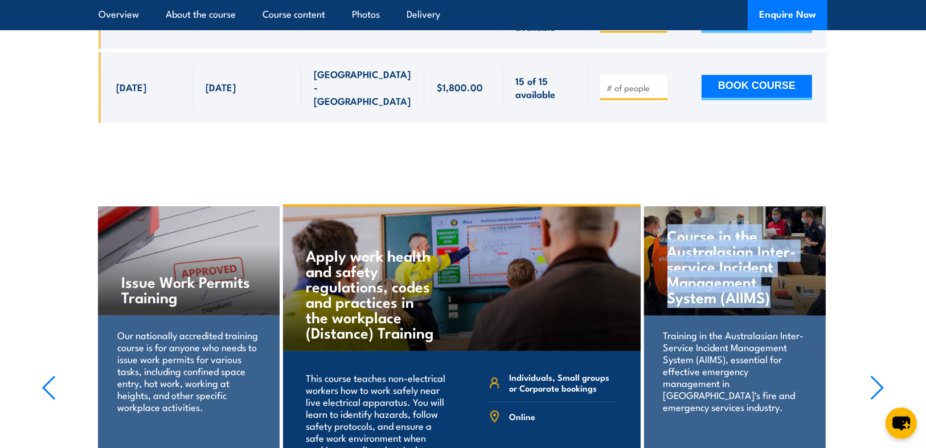
drag, startPoint x: 668, startPoint y: 175, endPoint x: 756, endPoint y: 236, distance: 107.6
click at [770, 236] on h4 "Course in the Australasian Inter-service Incident Management System (AIIMS)" at bounding box center [734, 265] width 135 height 77
copy h4 "Course in the Australasian Inter-service Incident Management System (AIIMS)"
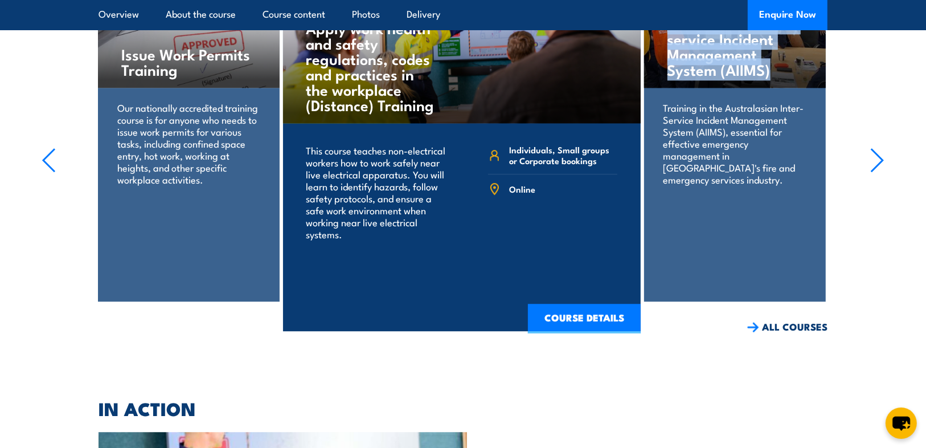
scroll to position [2520, 0]
click at [781, 319] on link "ALL COURSES" at bounding box center [787, 325] width 80 height 13
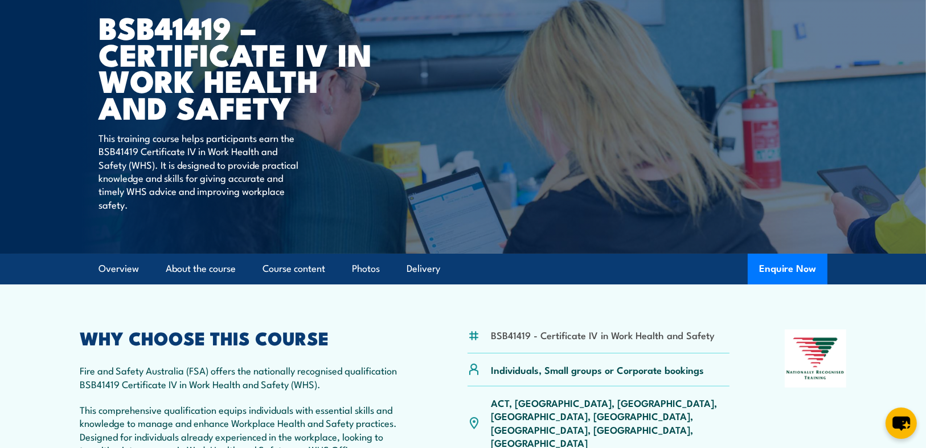
scroll to position [91, 0]
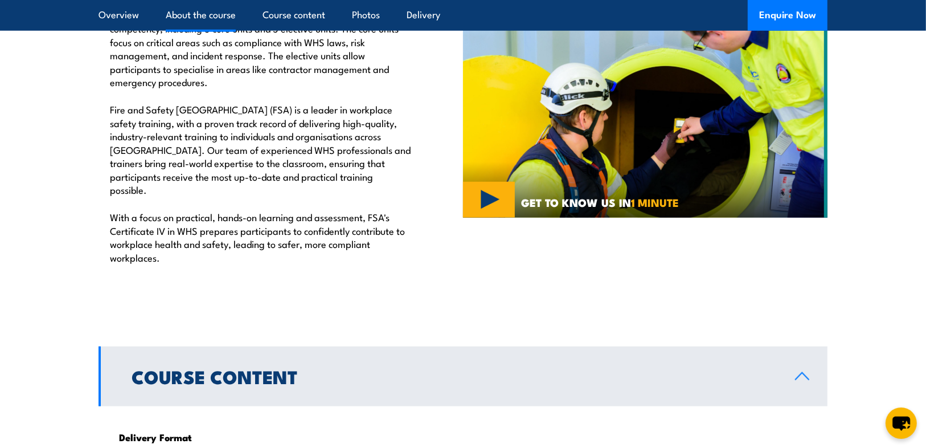
scroll to position [516, 0]
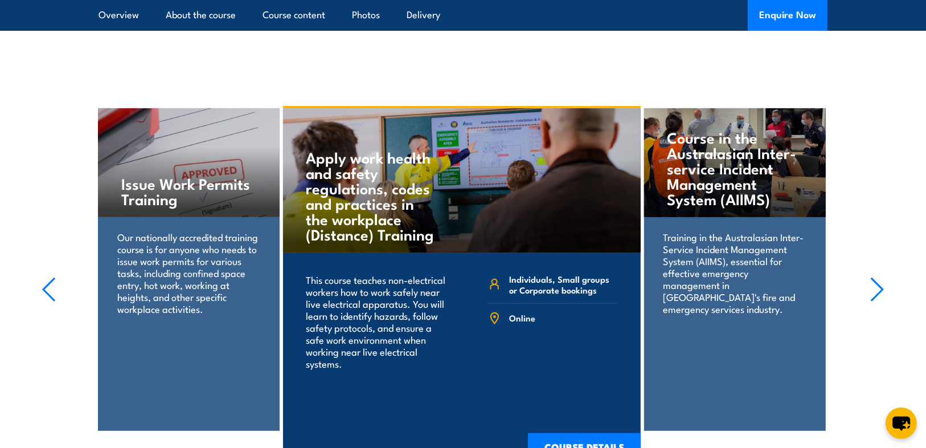
scroll to position [4244, 0]
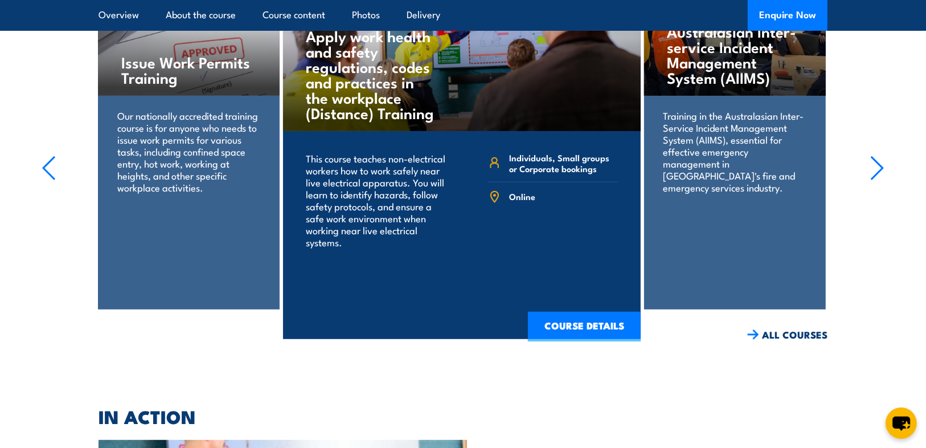
click at [696, 219] on div "Course in the Australasian Inter-service Incident Management System (AIIMS) Tra…" at bounding box center [735, 148] width 182 height 322
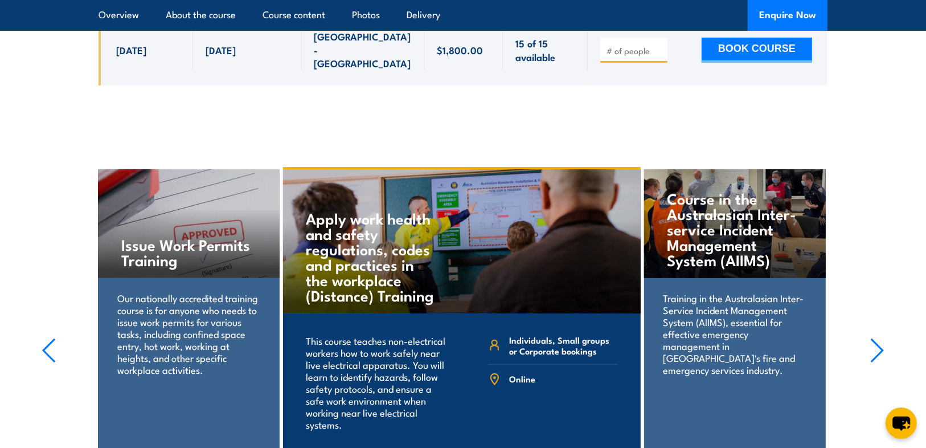
scroll to position [4016, 0]
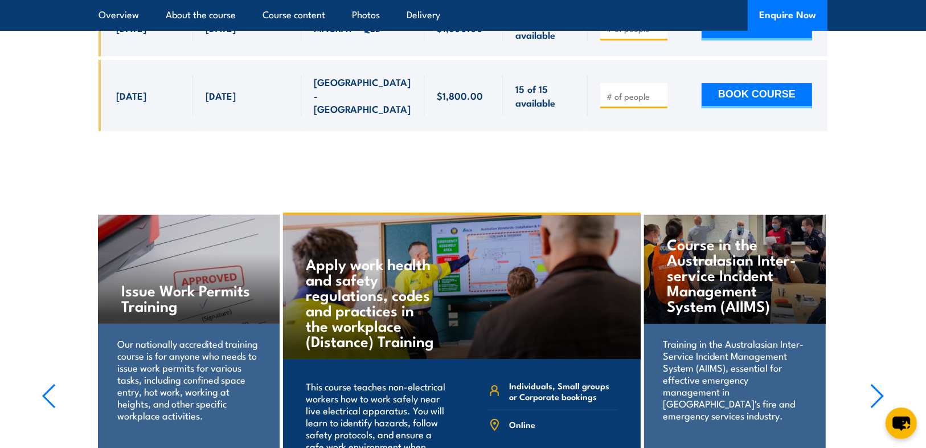
click at [884, 383] on icon "button" at bounding box center [877, 395] width 14 height 25
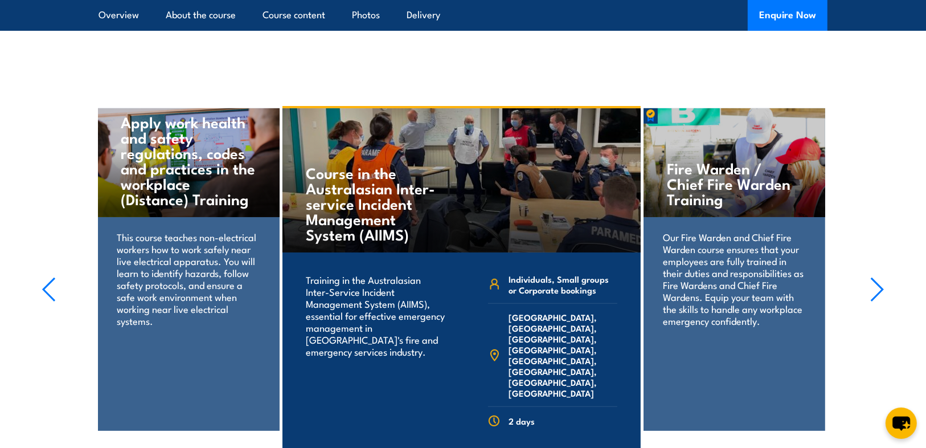
scroll to position [4153, 0]
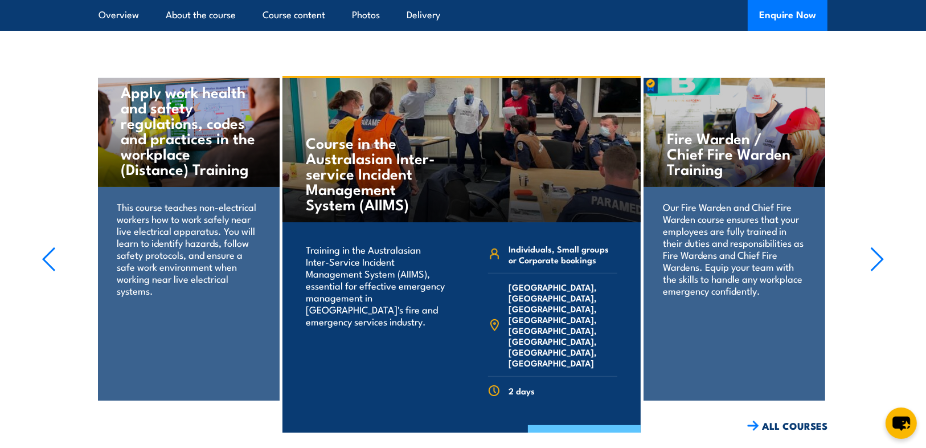
click at [574, 425] on link "COURSE DETAILS" at bounding box center [584, 440] width 113 height 30
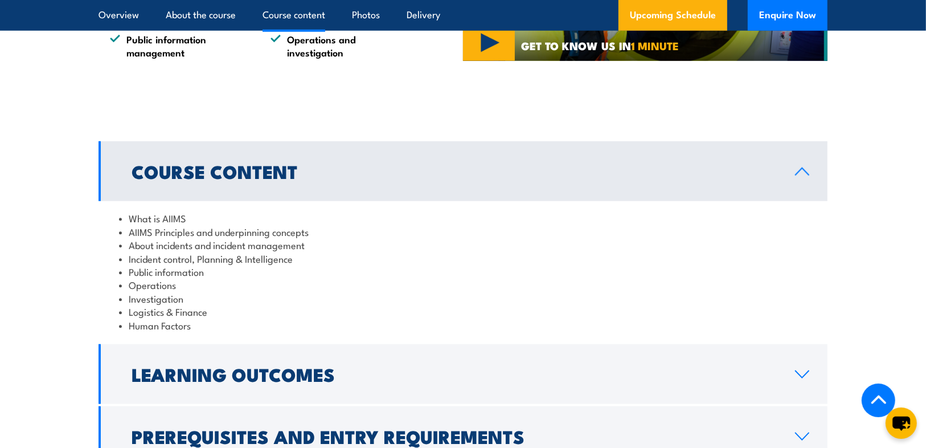
scroll to position [1002, 0]
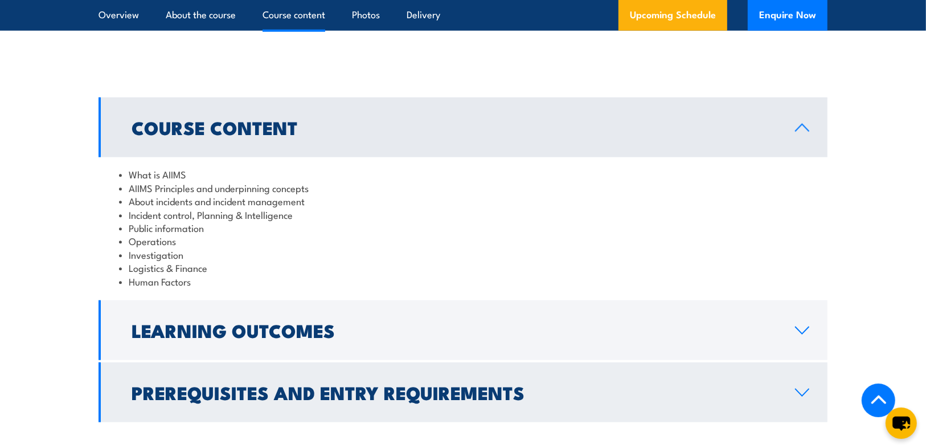
click at [801, 388] on icon at bounding box center [801, 392] width 15 height 9
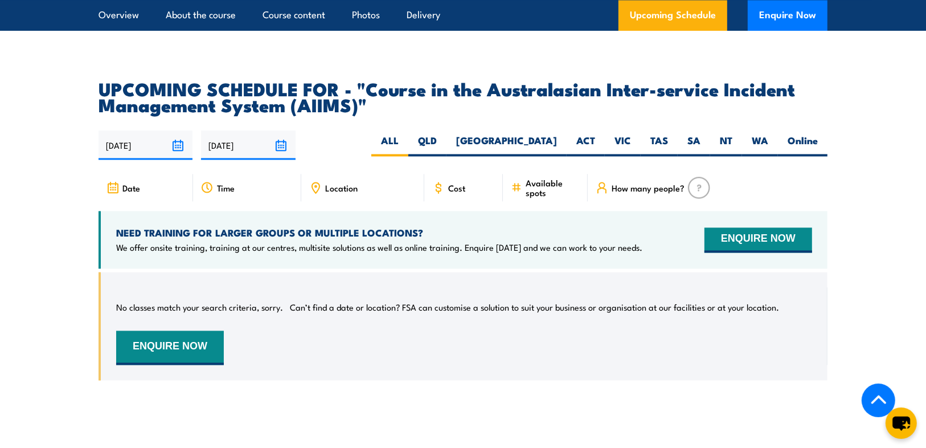
scroll to position [2004, 0]
click at [791, 133] on label "Online" at bounding box center [803, 144] width 50 height 22
click at [818, 133] on input "Online" at bounding box center [821, 136] width 7 height 7
radio input "true"
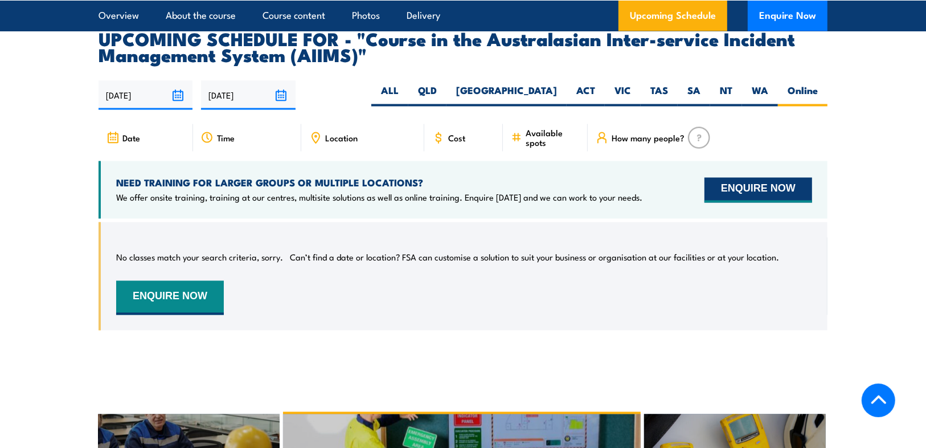
scroll to position [1899, 0]
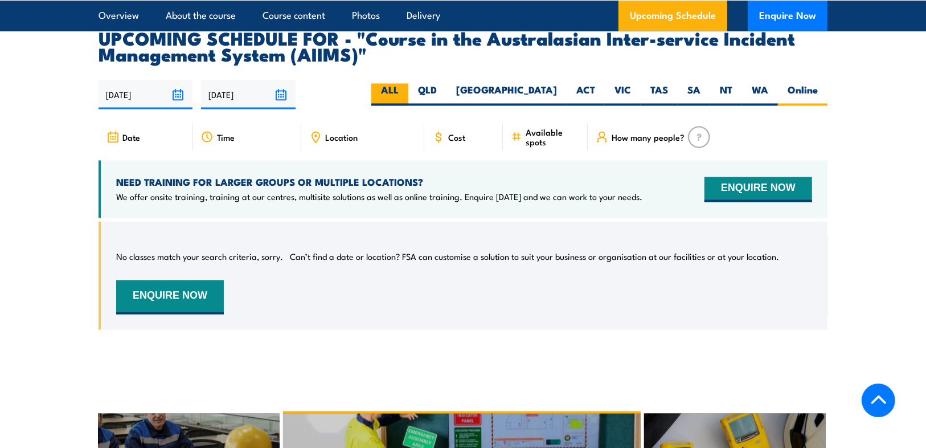
click at [408, 84] on label "ALL" at bounding box center [389, 95] width 37 height 22
click at [406, 84] on input "ALL" at bounding box center [402, 87] width 7 height 7
radio input "true"
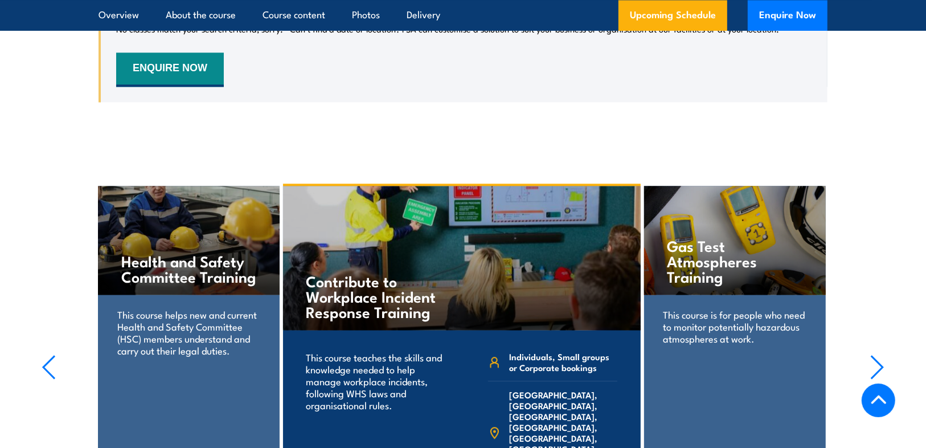
scroll to position [2150, 0]
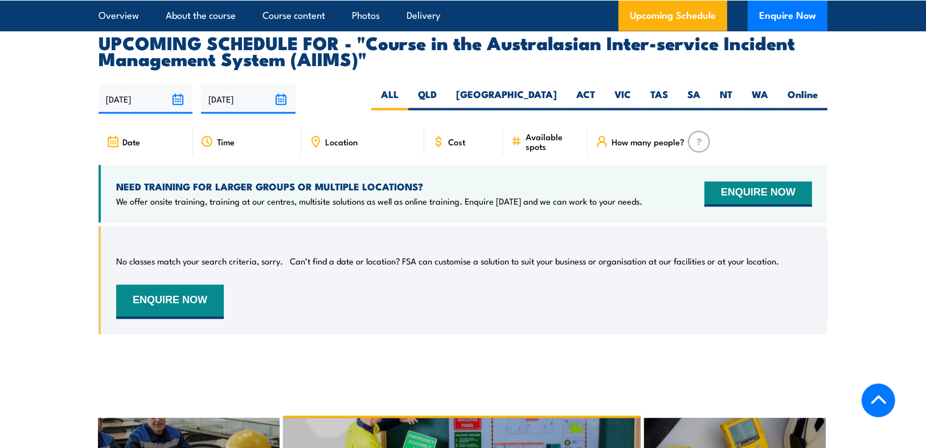
scroll to position [1723, 0]
